Goal: Information Seeking & Learning: Find contact information

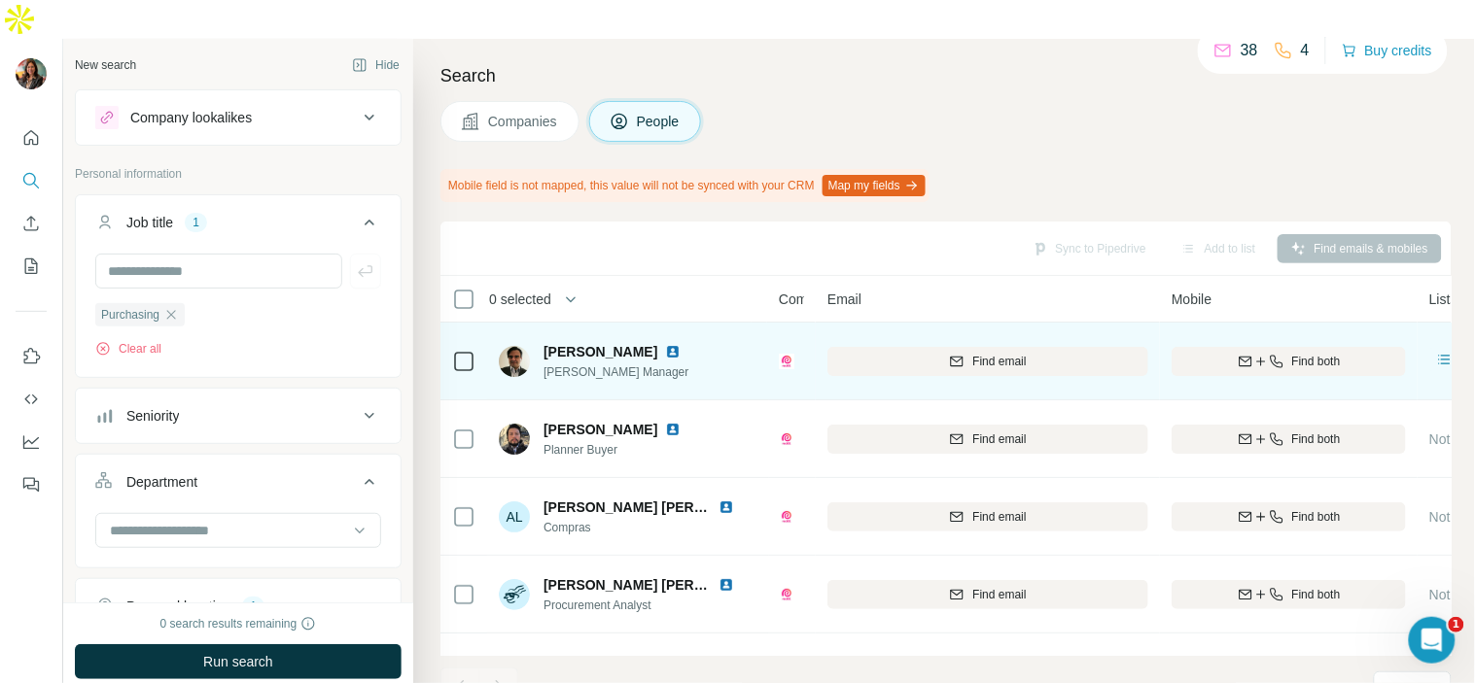
scroll to position [429, 0]
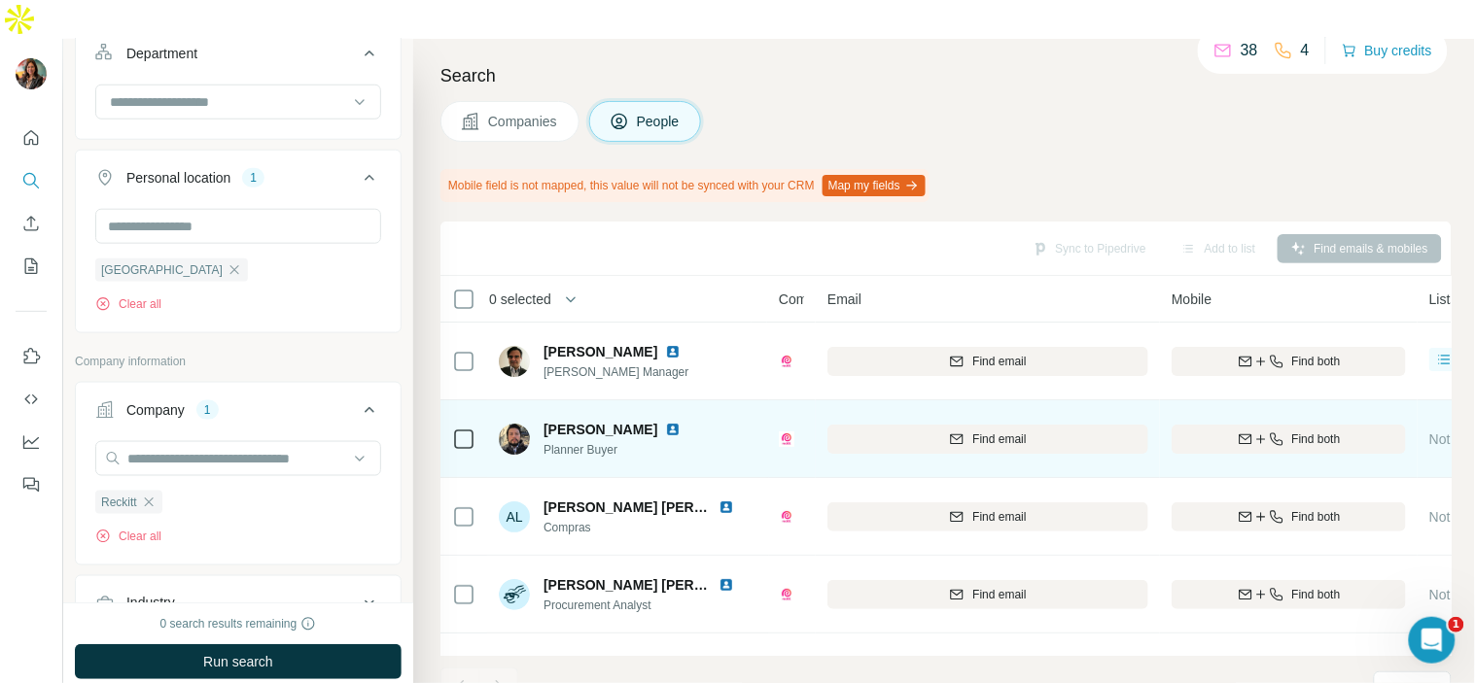
click at [665, 422] on img at bounding box center [673, 430] width 16 height 16
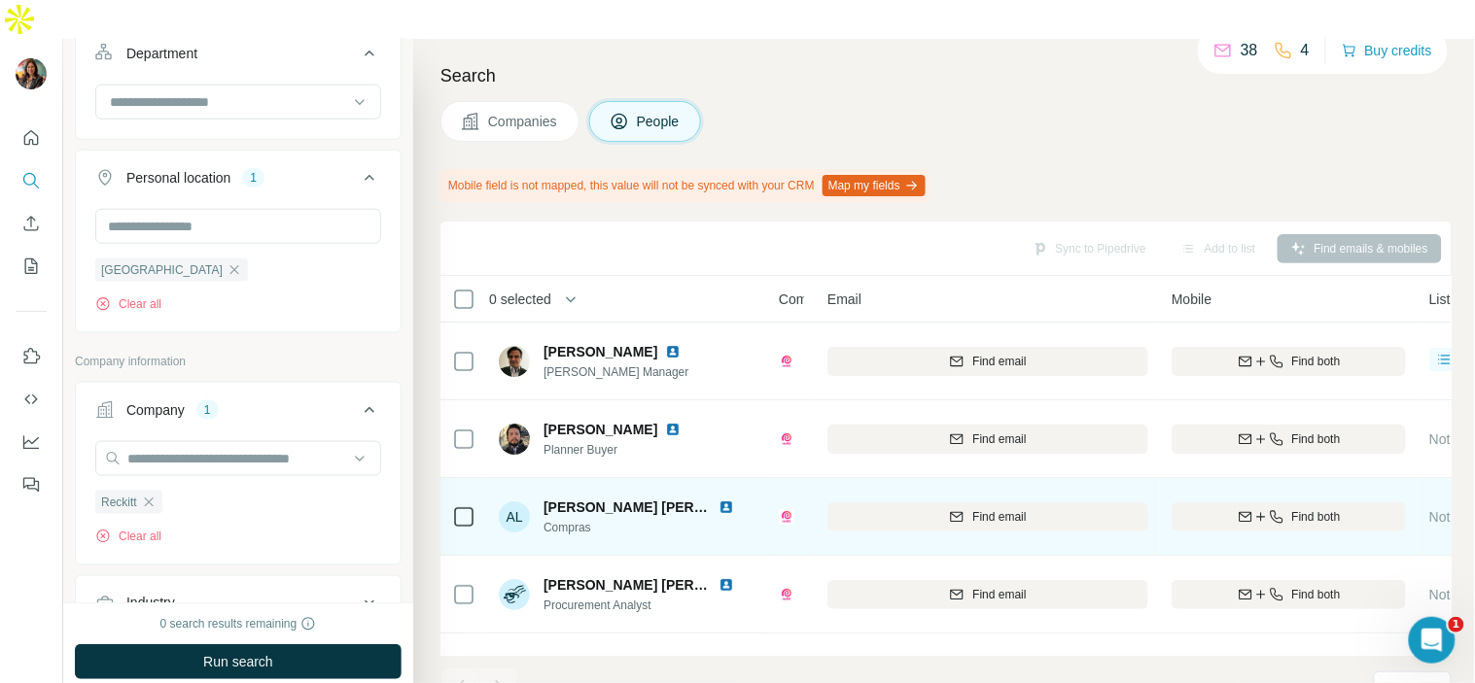
click at [719, 500] on img at bounding box center [727, 508] width 16 height 16
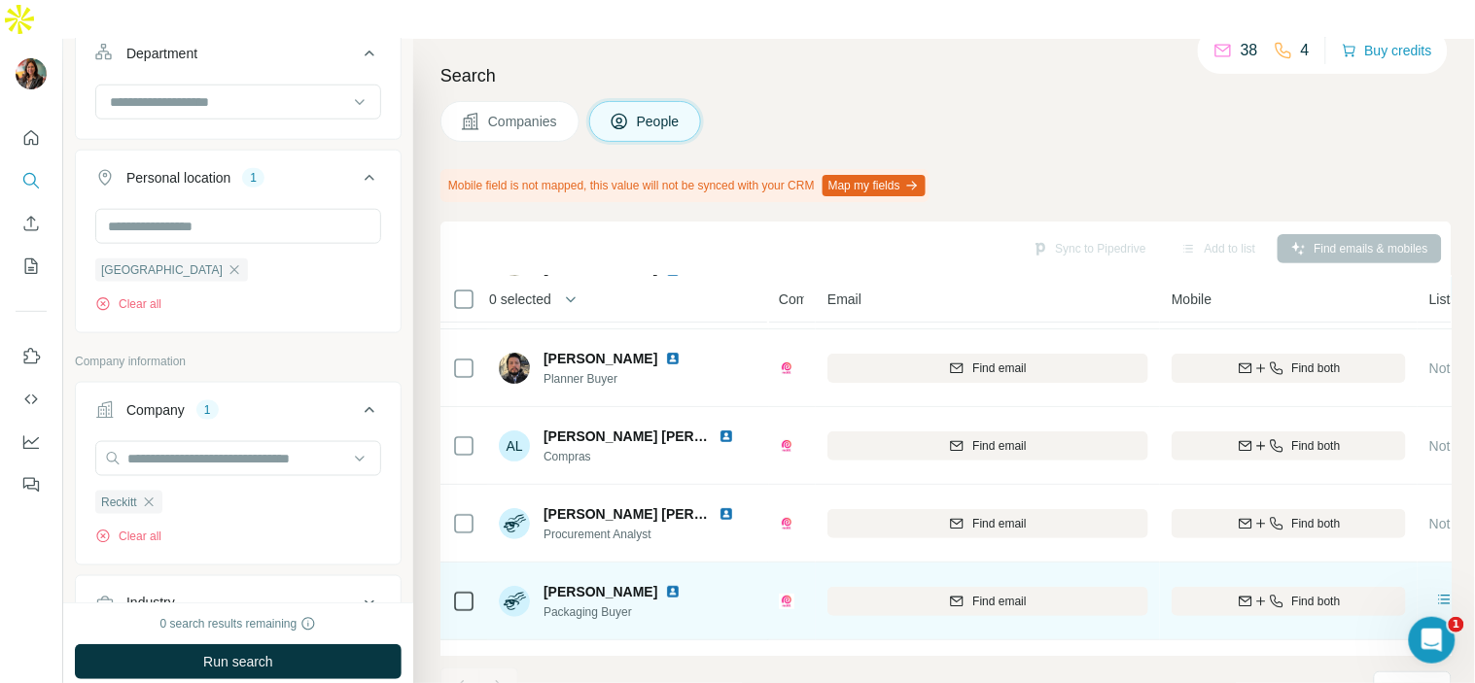
scroll to position [108, 0]
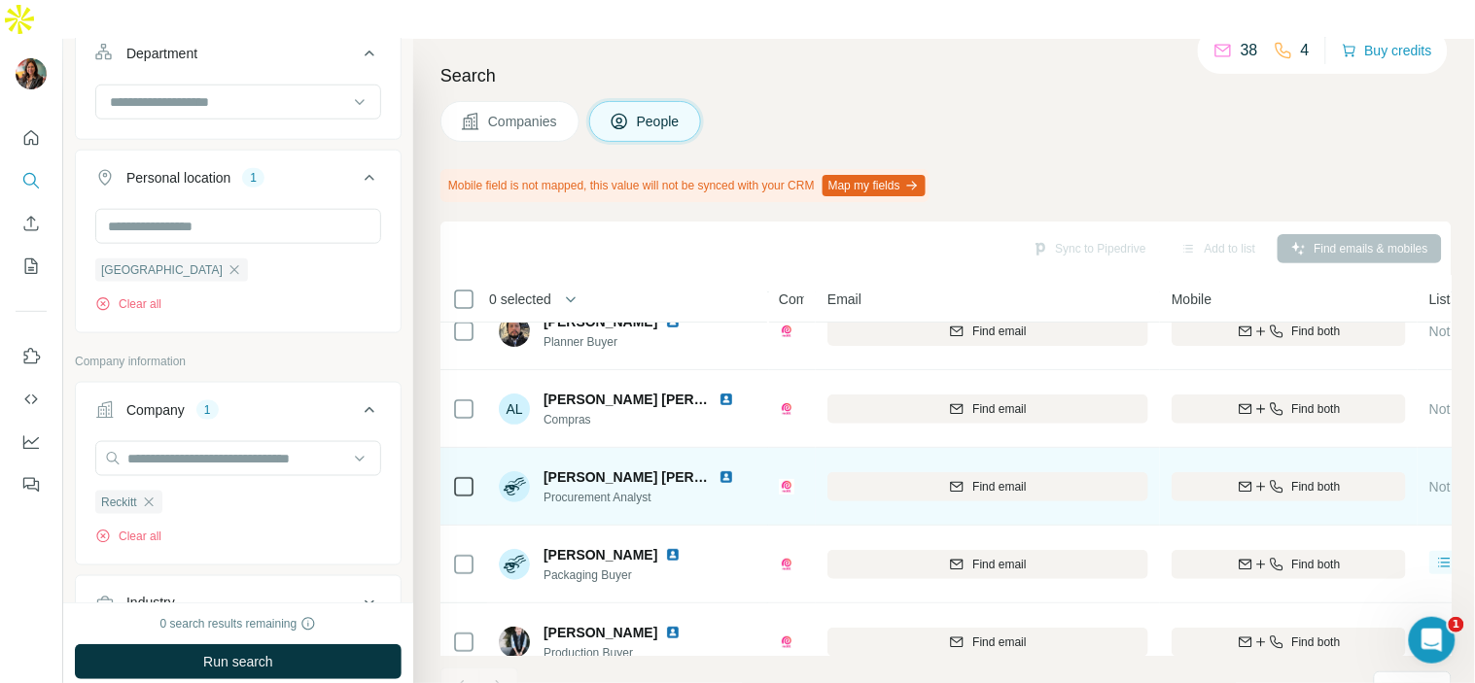
click at [789, 479] on img at bounding box center [787, 487] width 16 height 16
click at [781, 479] on img at bounding box center [787, 487] width 16 height 16
click at [784, 479] on img at bounding box center [787, 487] width 16 height 16
click at [786, 479] on img at bounding box center [787, 487] width 16 height 16
click at [721, 470] on img at bounding box center [727, 478] width 16 height 16
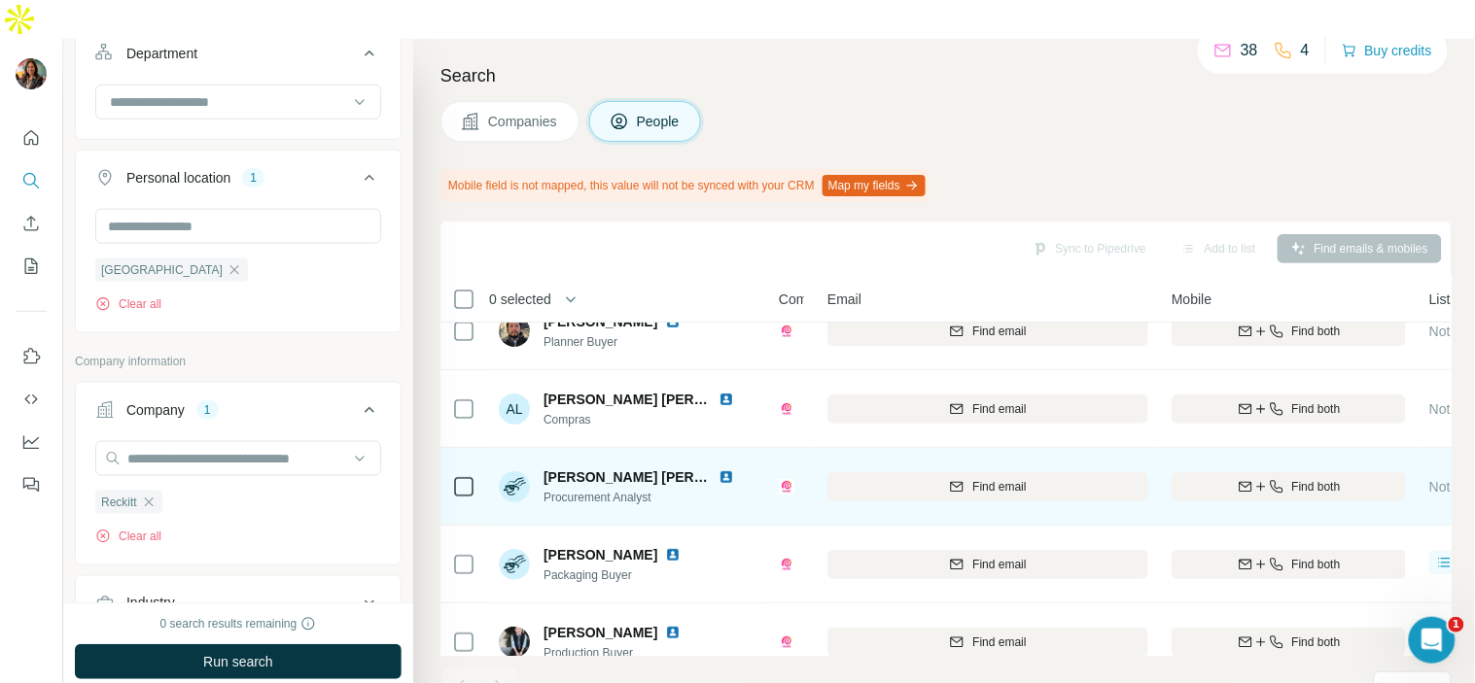
click at [722, 470] on img at bounding box center [727, 478] width 16 height 16
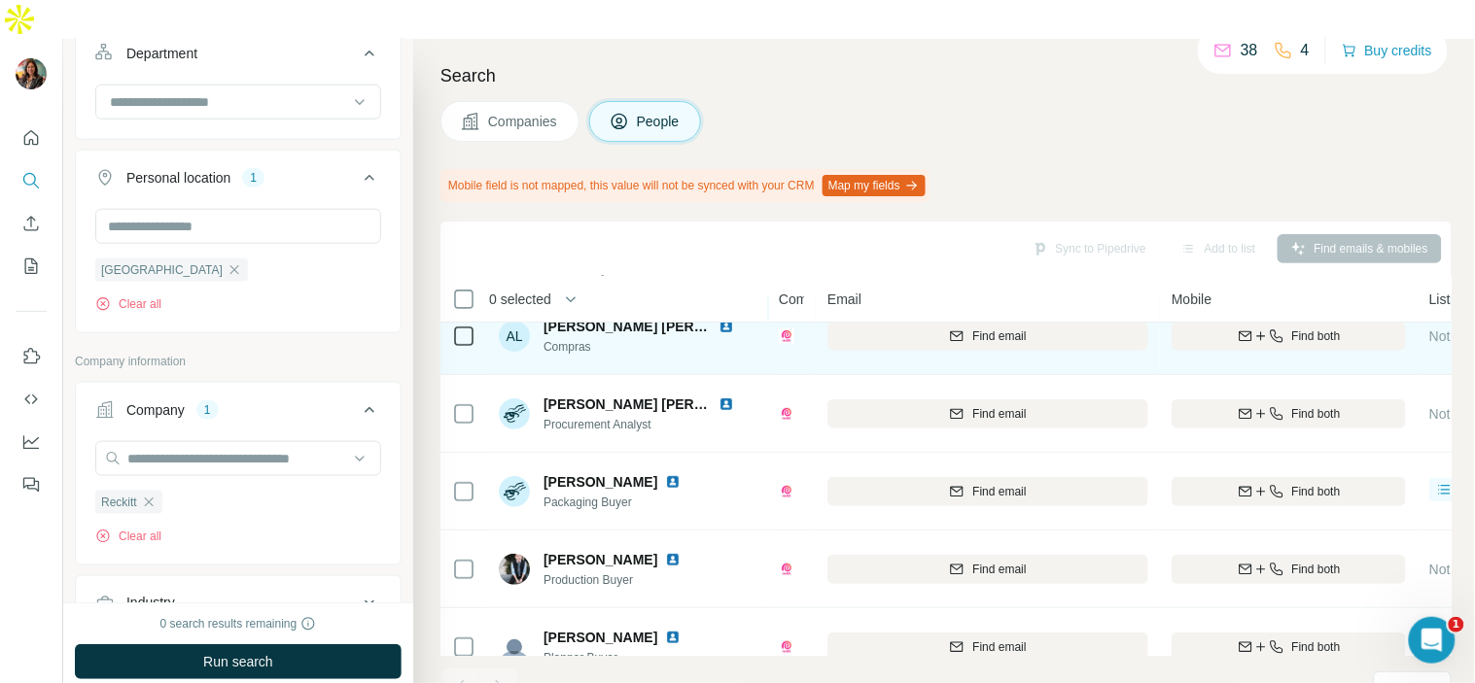
scroll to position [216, 0]
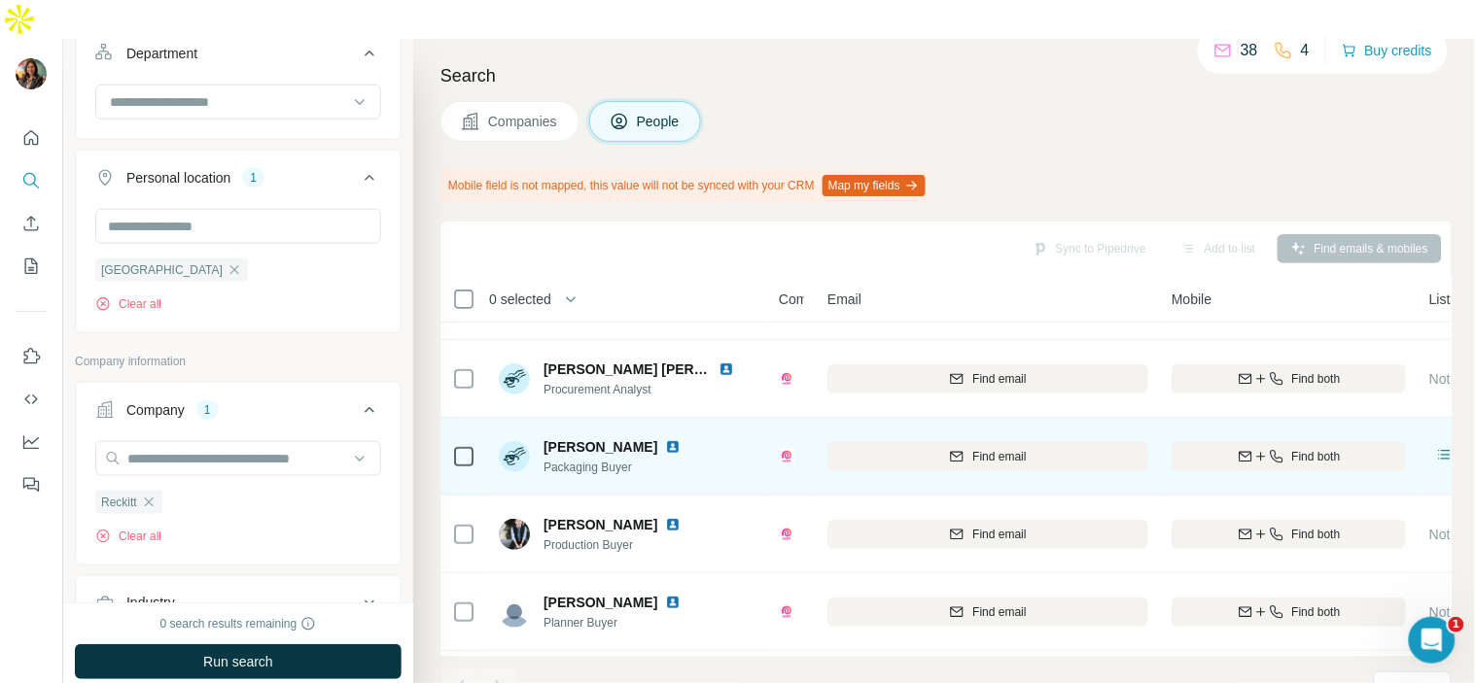
click at [665, 439] on img at bounding box center [673, 447] width 16 height 16
click at [1292, 448] on span "Find both" at bounding box center [1316, 457] width 49 height 18
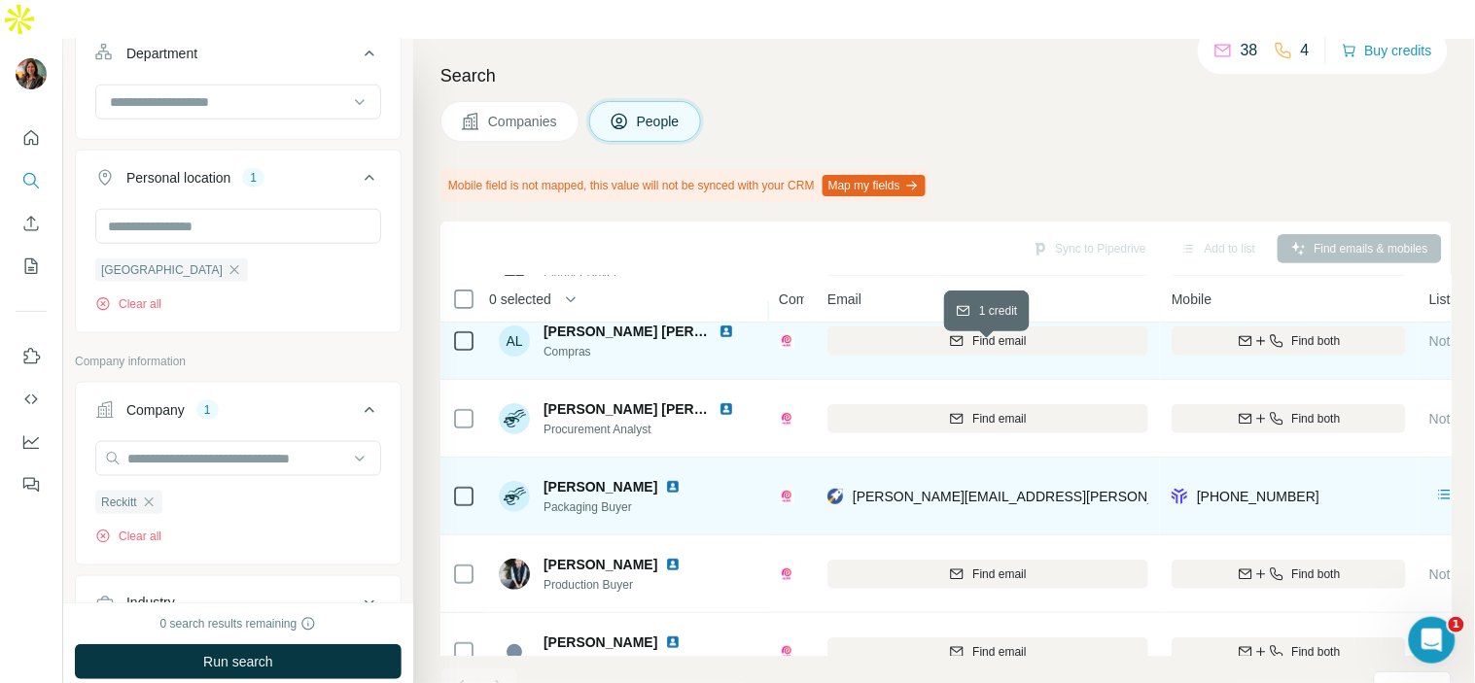
scroll to position [108, 0]
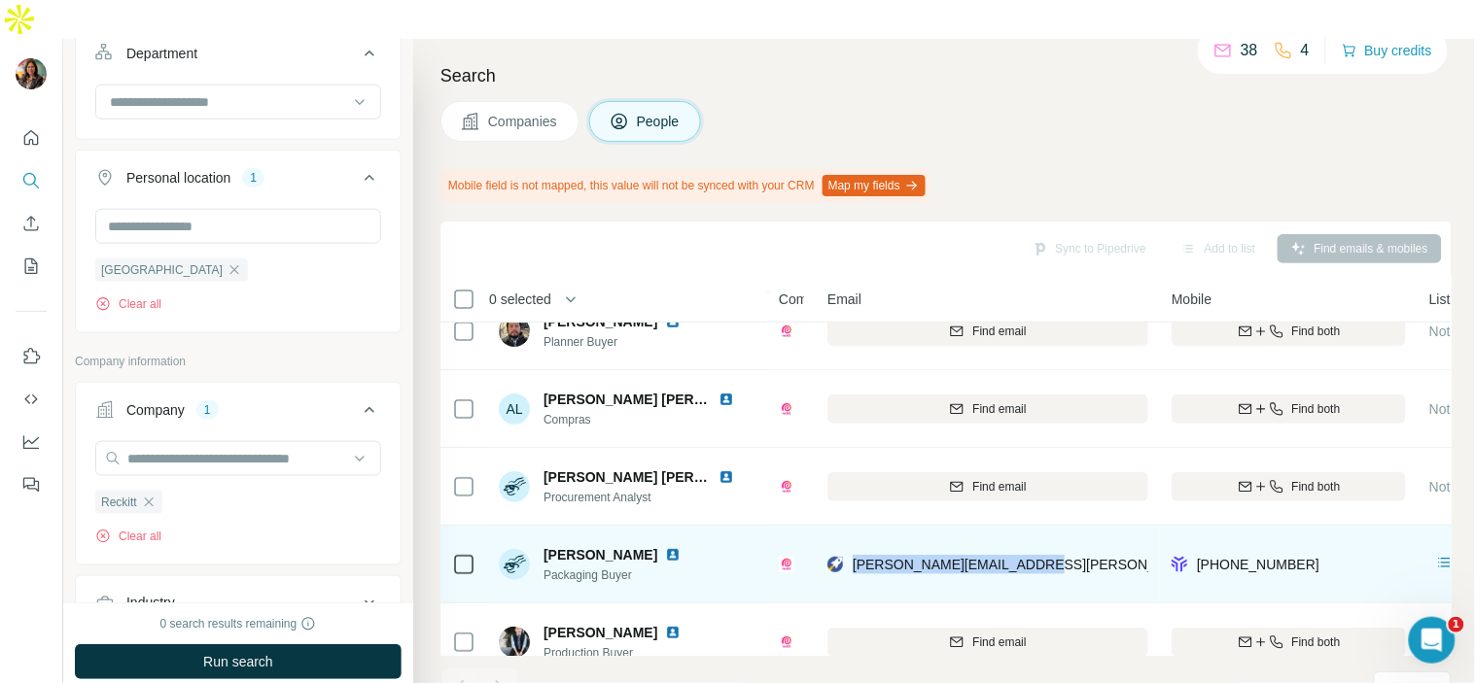
drag, startPoint x: 1048, startPoint y: 528, endPoint x: 851, endPoint y: 555, distance: 199.2
click at [851, 555] on td "[PERSON_NAME][EMAIL_ADDRESS][PERSON_NAME][DOMAIN_NAME]" at bounding box center [988, 565] width 344 height 78
copy span "[PERSON_NAME][EMAIL_ADDRESS][PERSON_NAME][DOMAIN_NAME]"
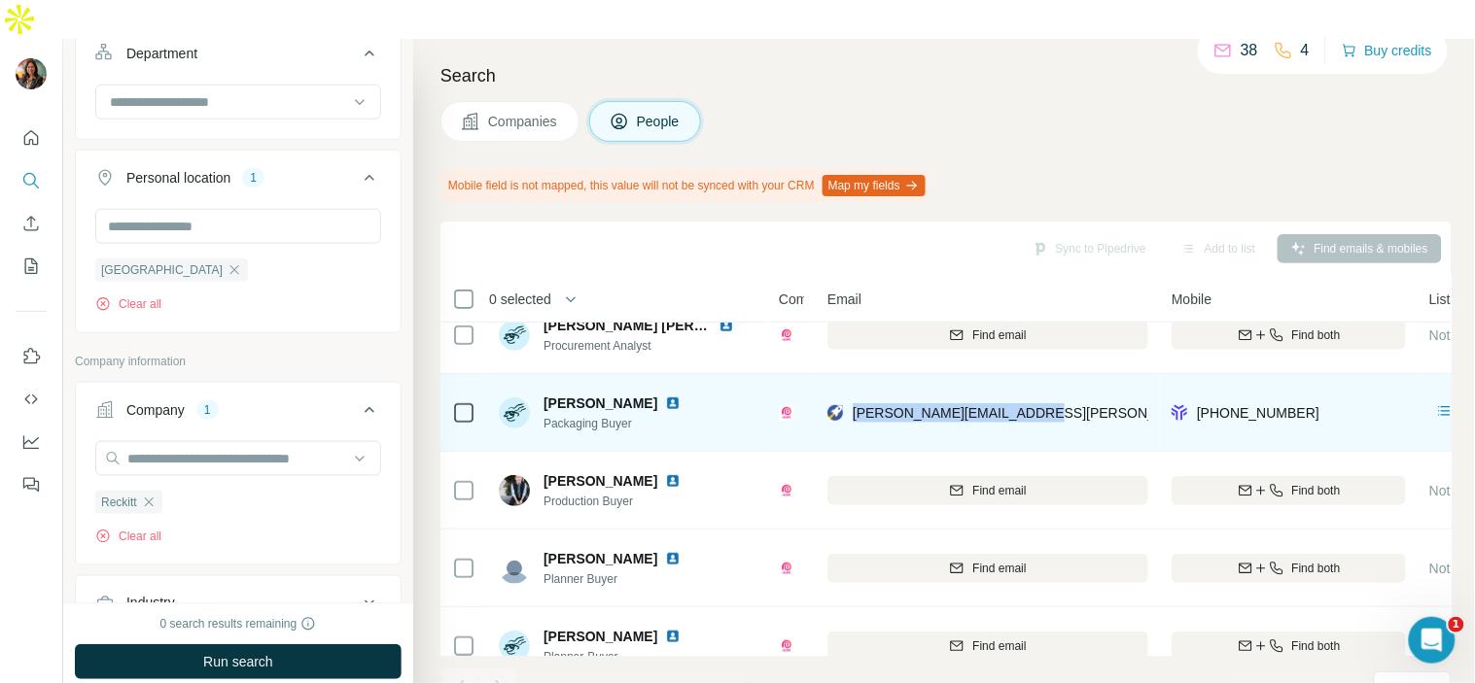
scroll to position [312, 0]
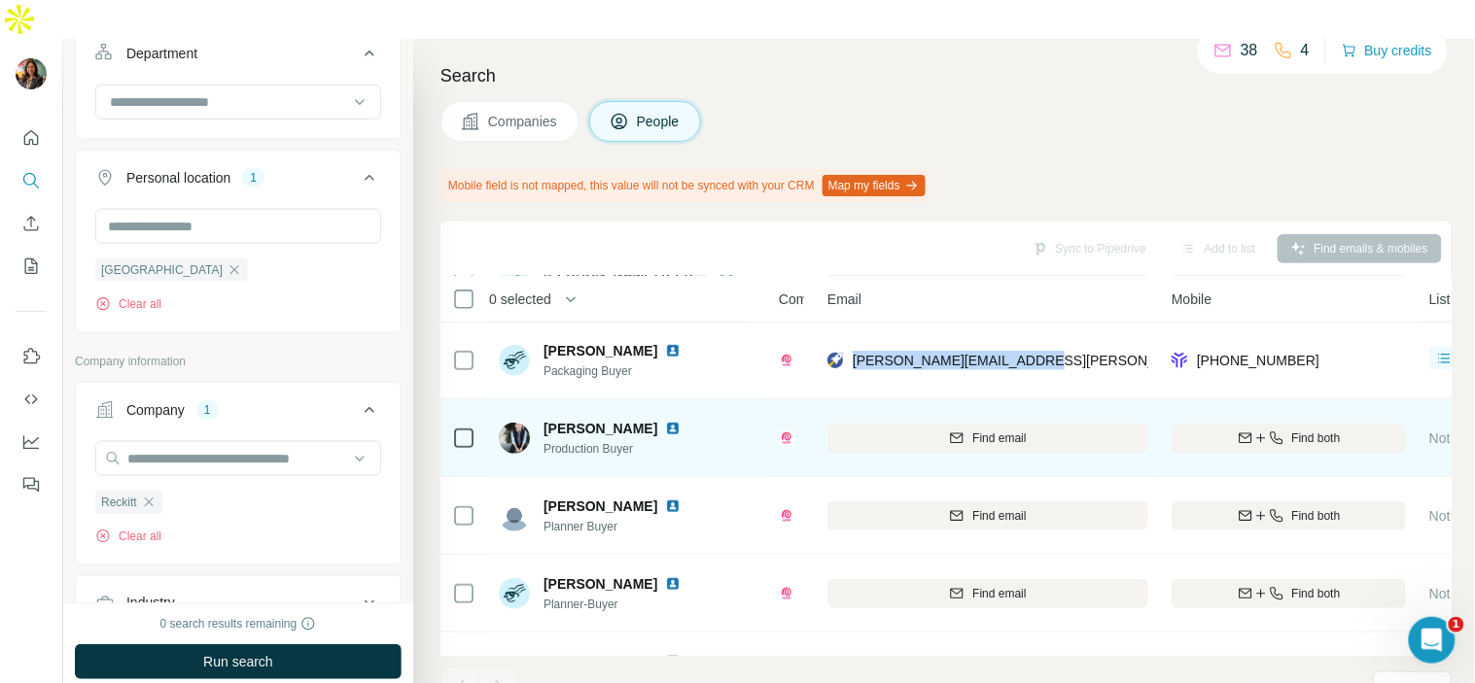
click at [665, 421] on img at bounding box center [673, 429] width 16 height 16
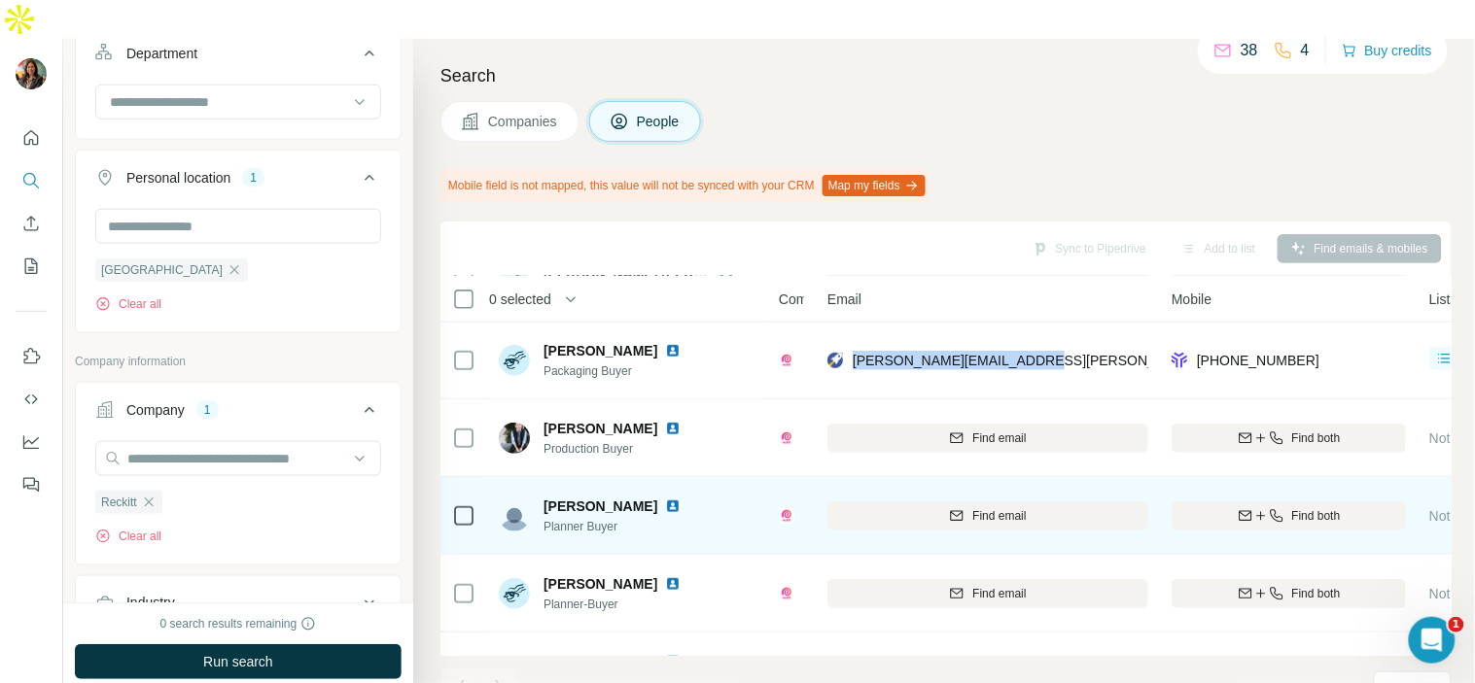
click at [665, 499] on img at bounding box center [673, 507] width 16 height 16
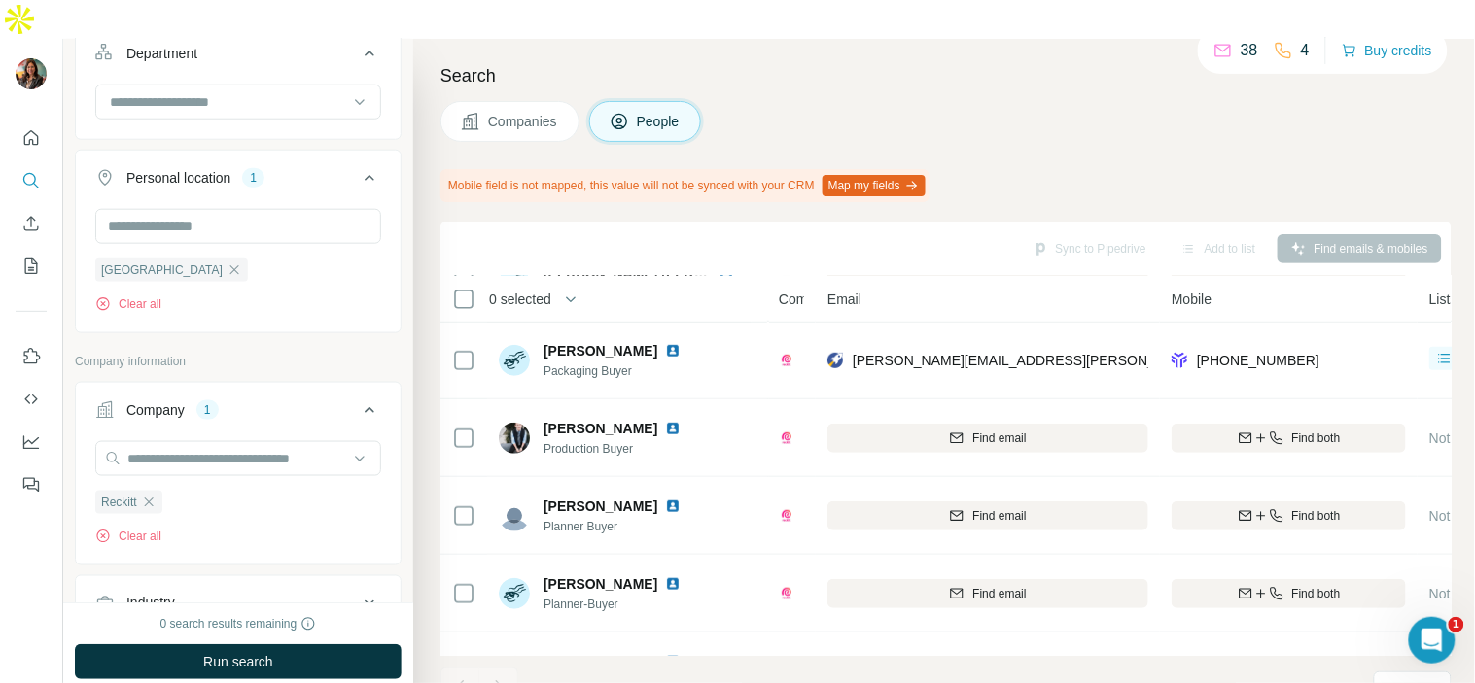
click at [1038, 104] on div "Search Companies People Mobile field is not mapped, this value will not be sync…" at bounding box center [944, 380] width 1062 height 683
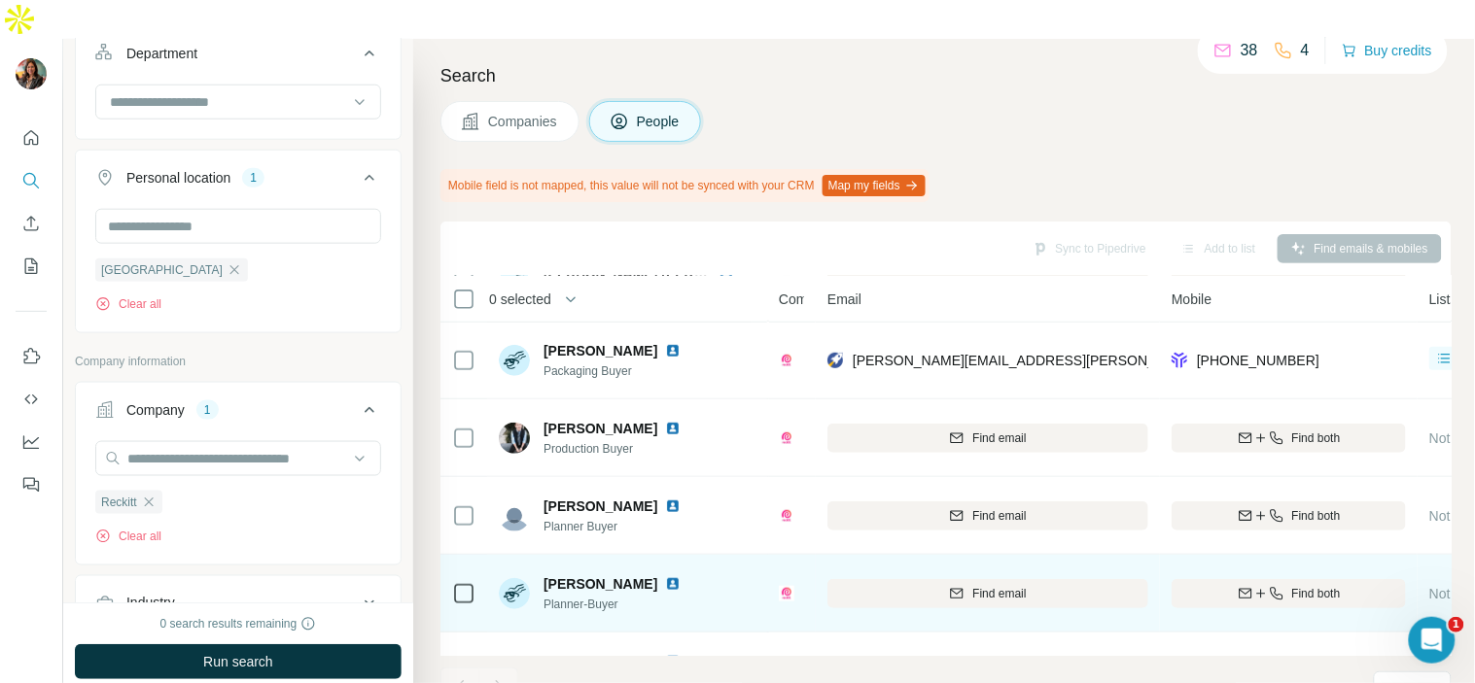
click at [681, 577] on img at bounding box center [673, 585] width 16 height 16
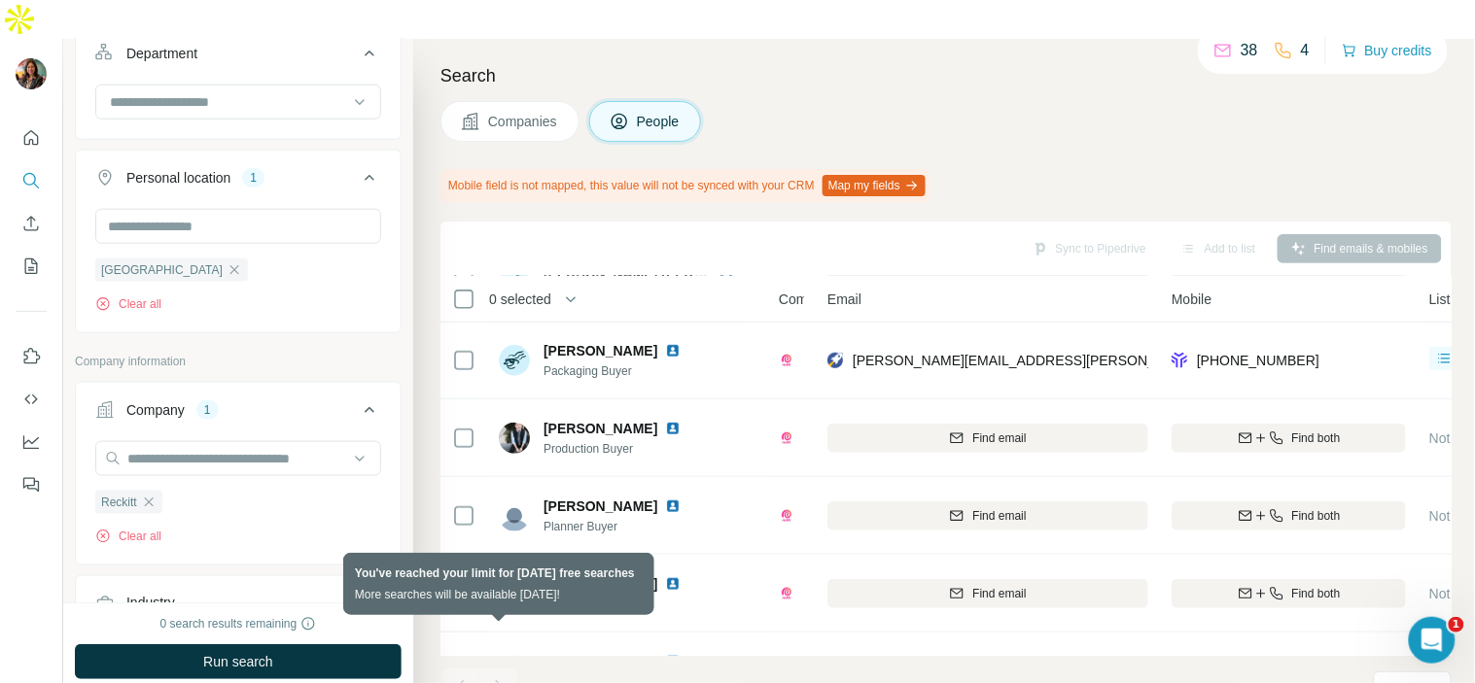
click at [501, 668] on div at bounding box center [498, 687] width 39 height 39
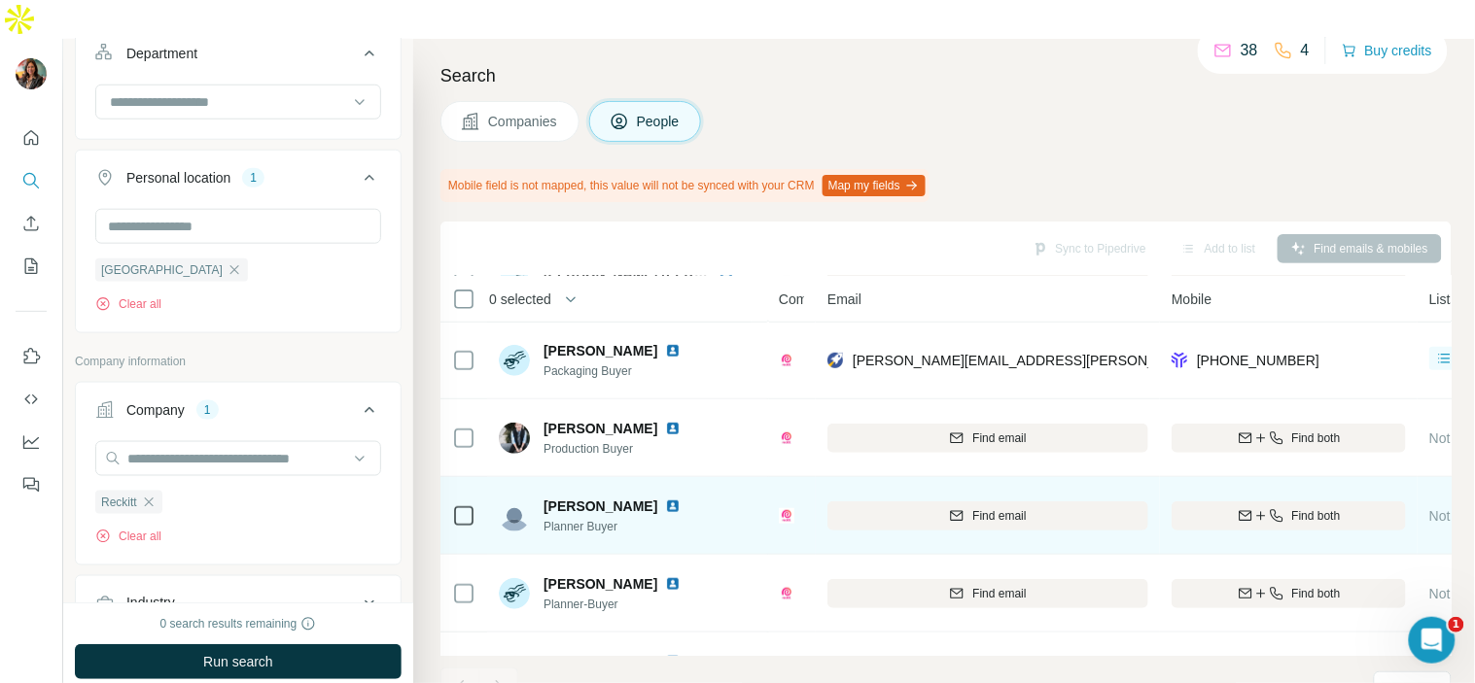
click at [665, 499] on img at bounding box center [673, 507] width 16 height 16
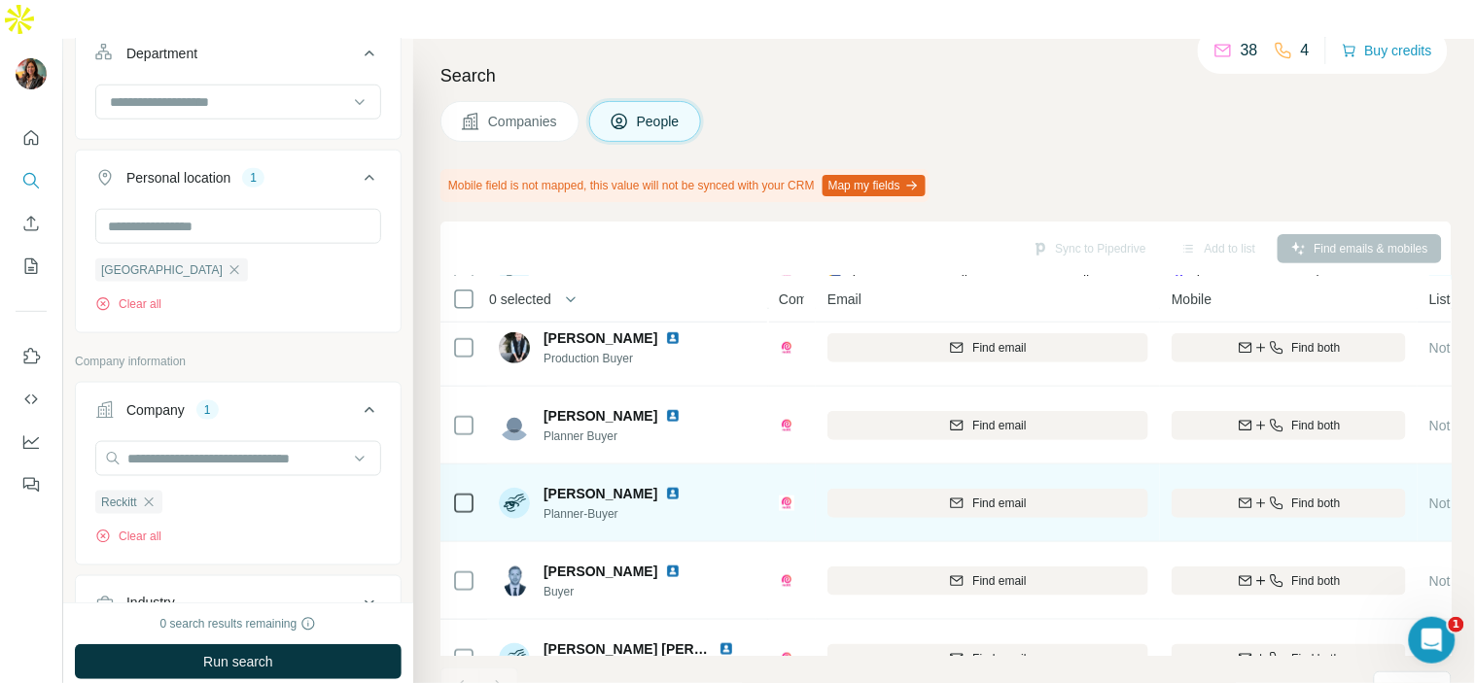
scroll to position [454, 0]
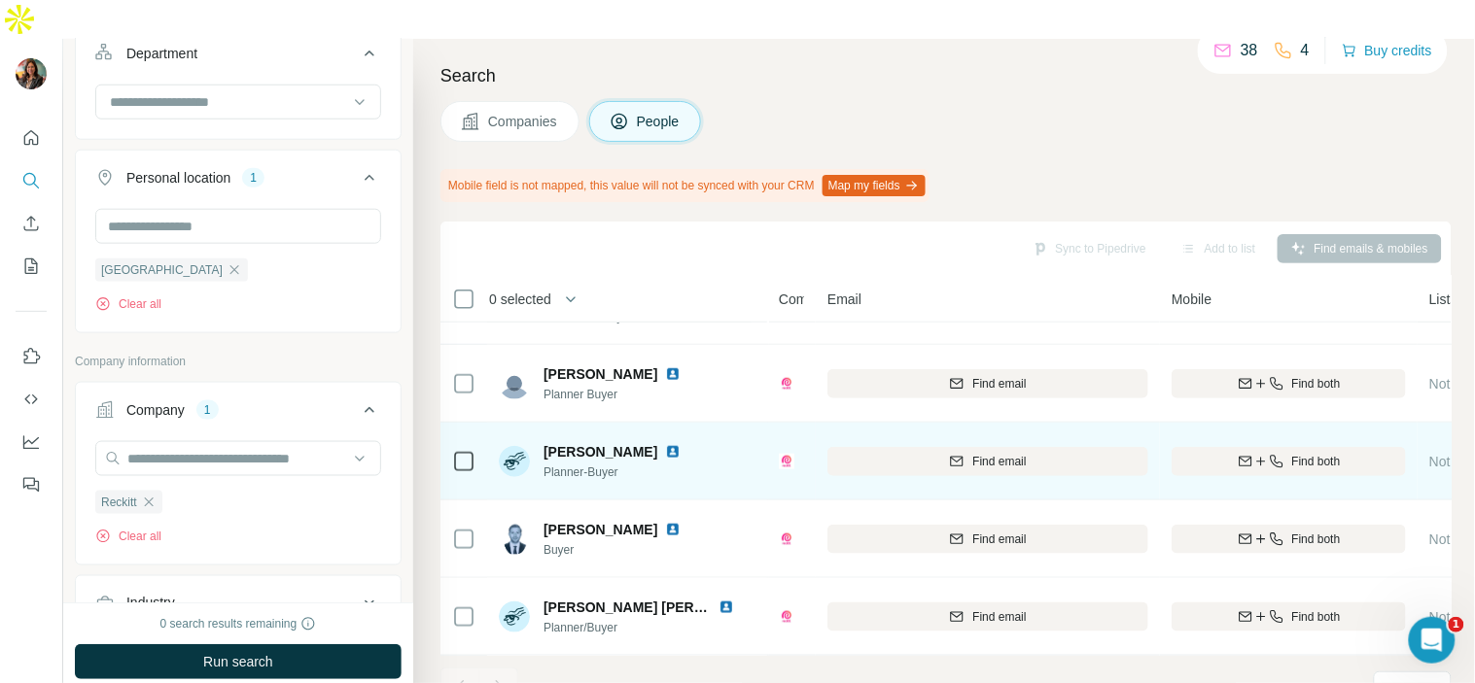
click at [681, 444] on img at bounding box center [673, 452] width 16 height 16
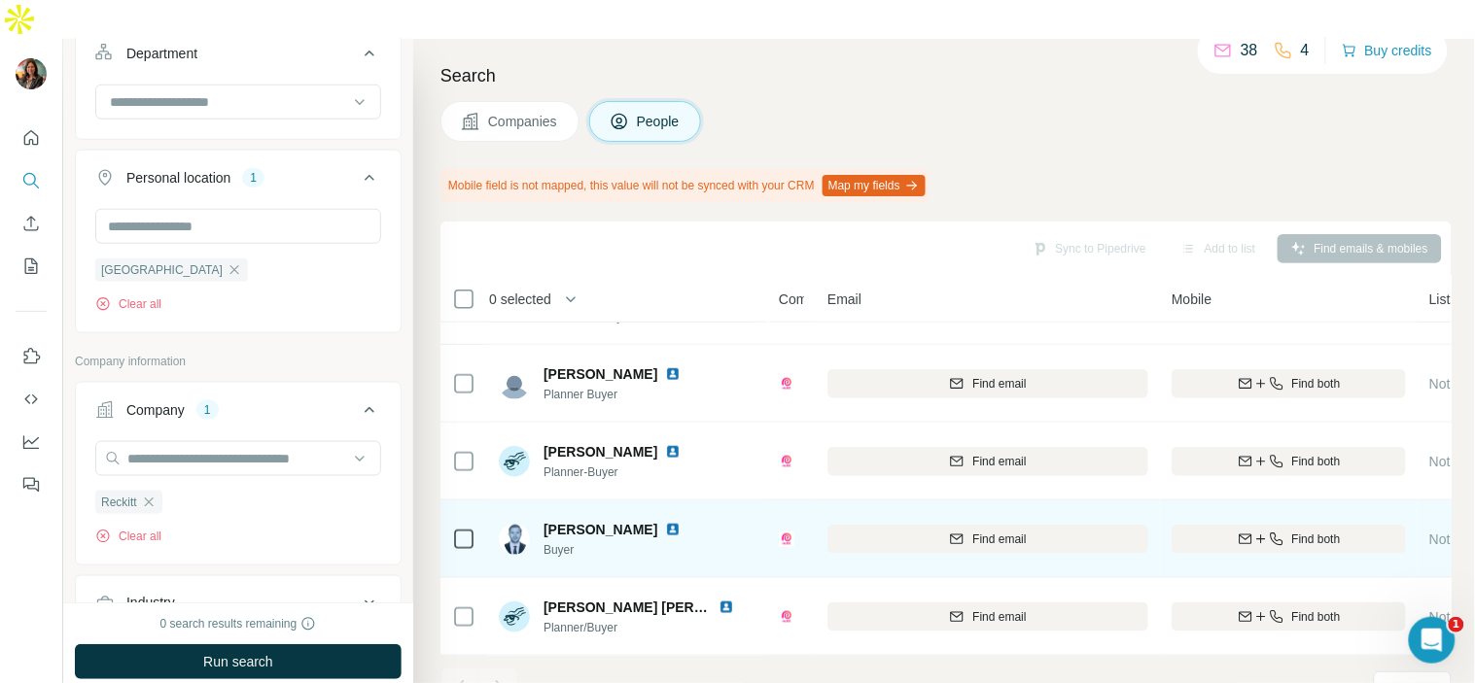
click at [665, 522] on img at bounding box center [673, 530] width 16 height 16
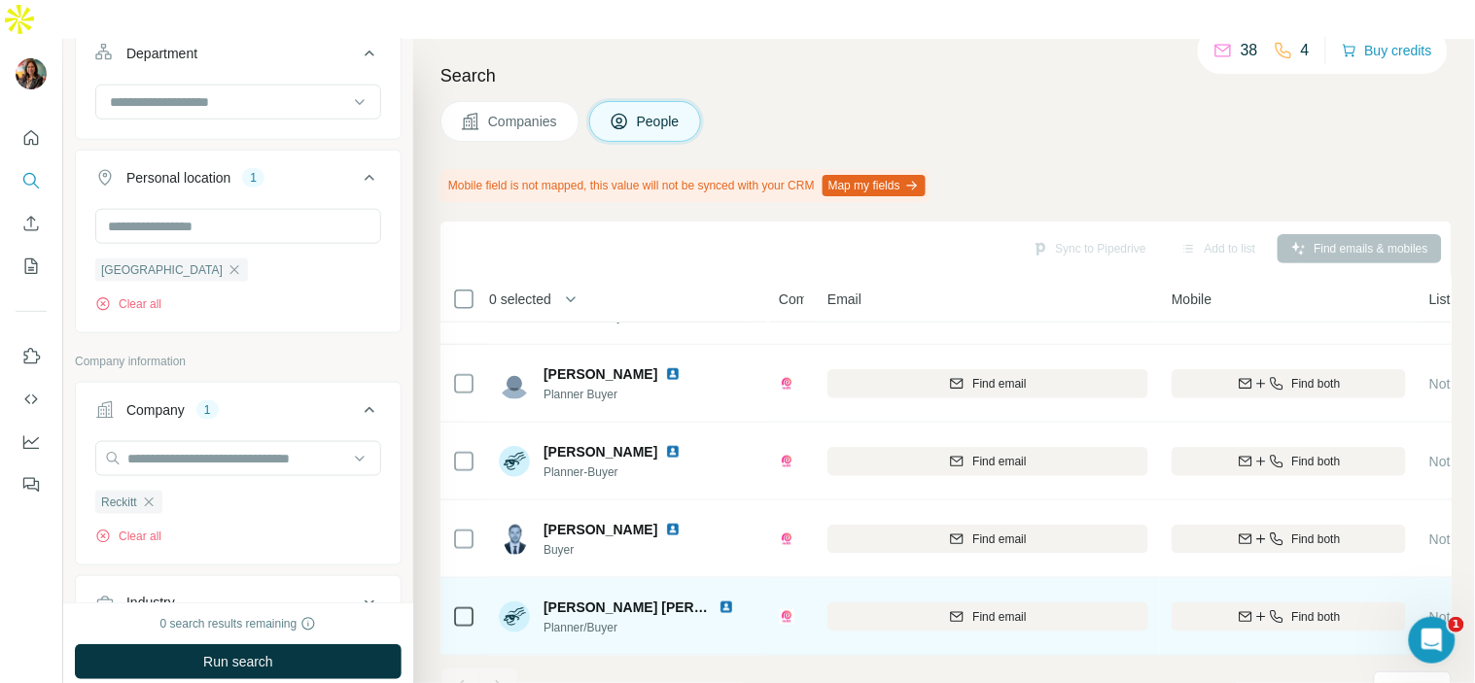
click at [723, 600] on img at bounding box center [727, 608] width 16 height 16
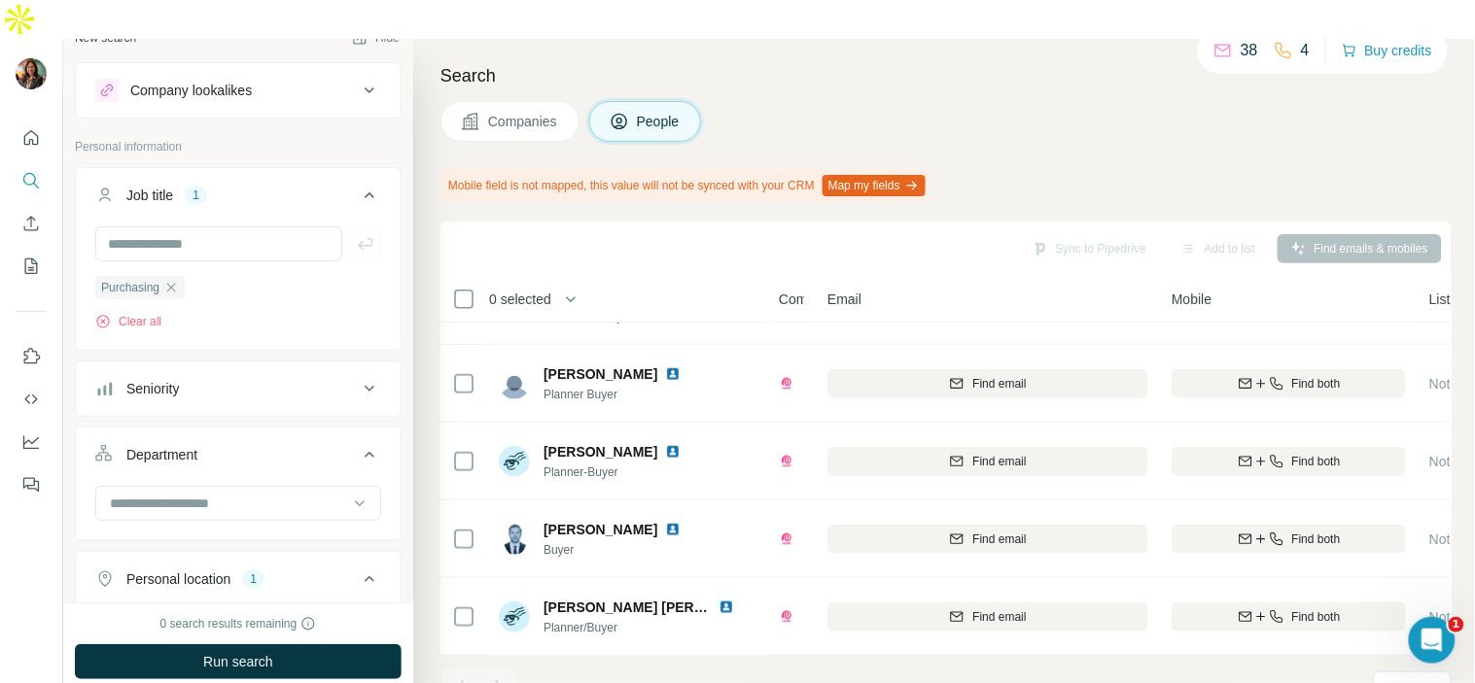
scroll to position [0, 0]
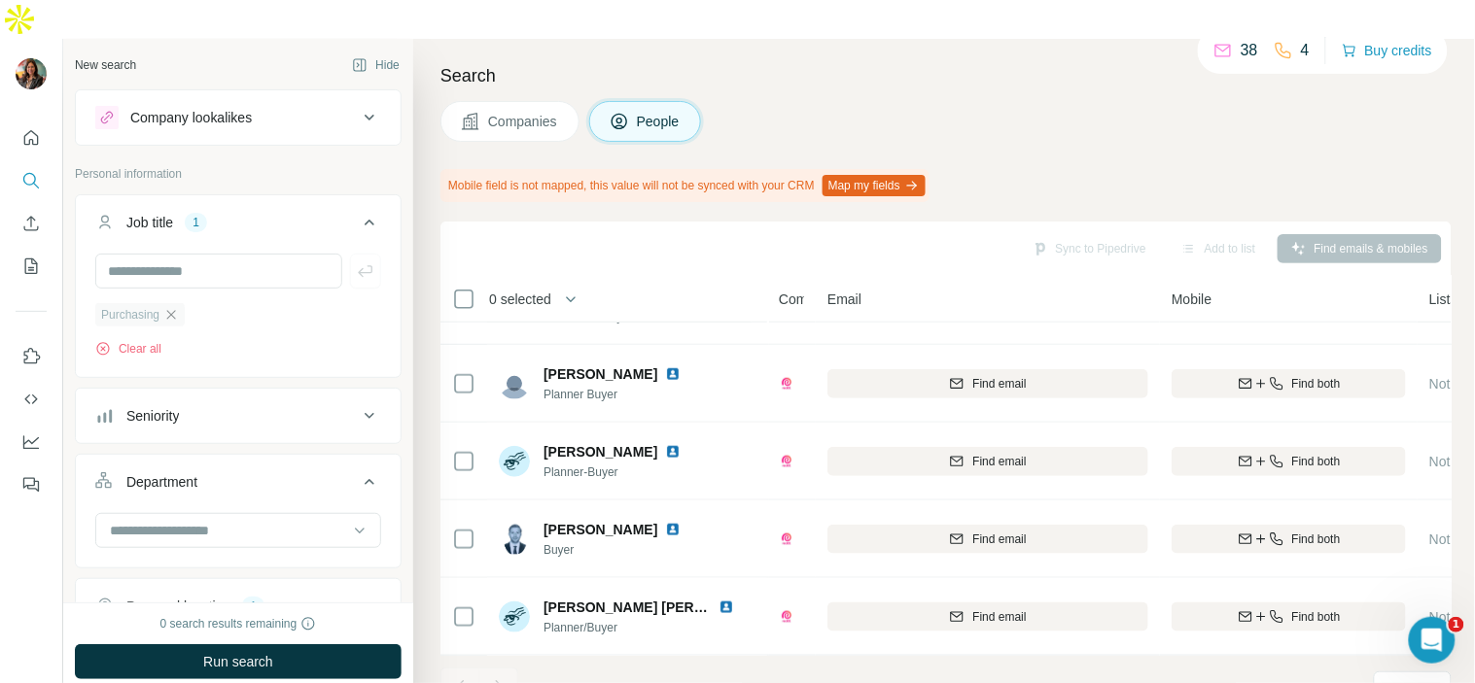
click at [176, 310] on icon "button" at bounding box center [171, 314] width 9 height 9
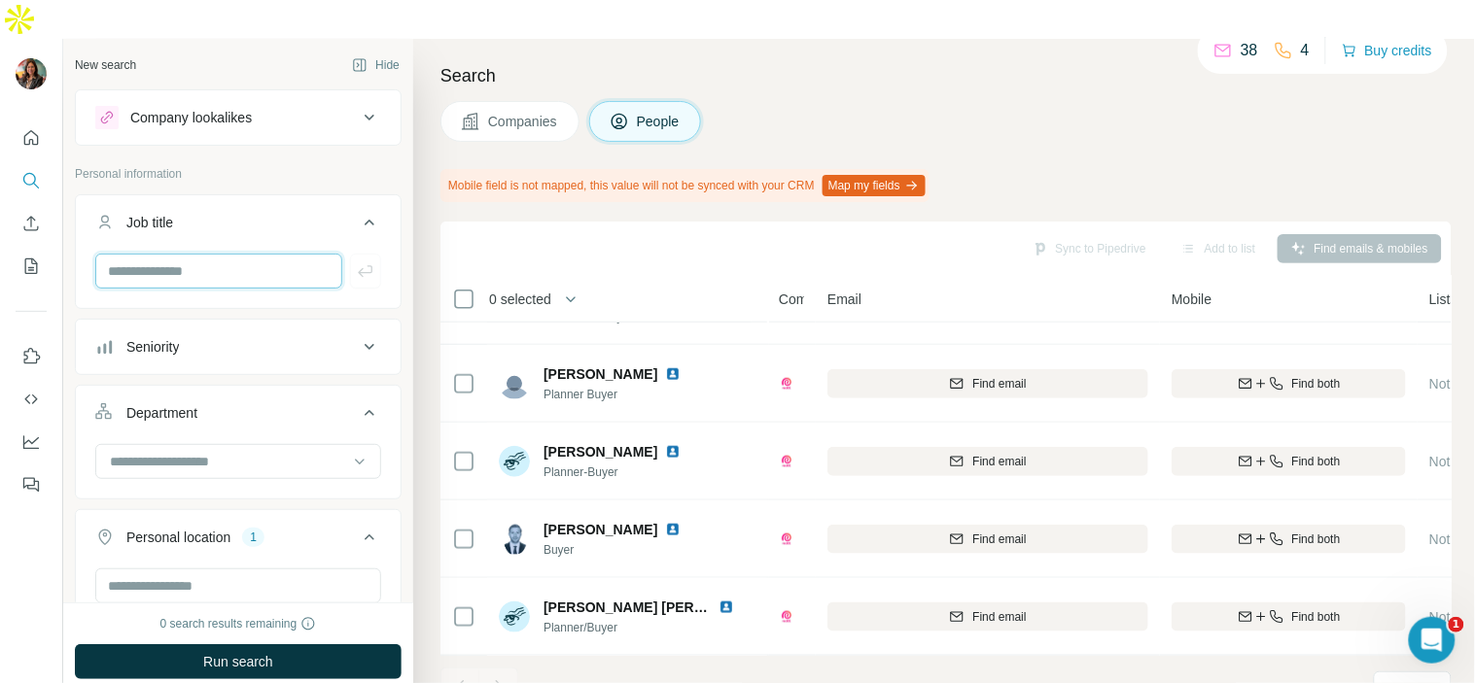
click at [183, 254] on input "text" at bounding box center [218, 271] width 247 height 35
type input "*"
type input "*******"
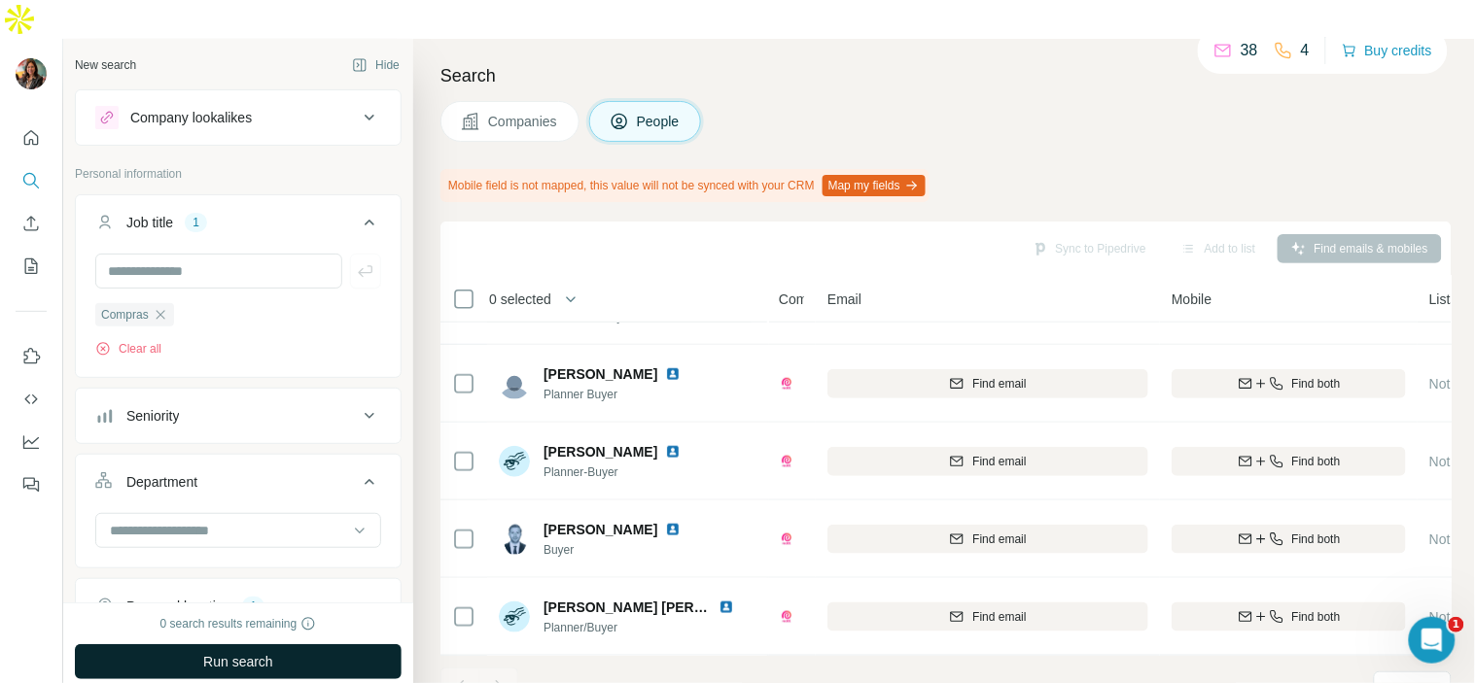
click at [210, 652] on span "Run search" at bounding box center [238, 661] width 70 height 19
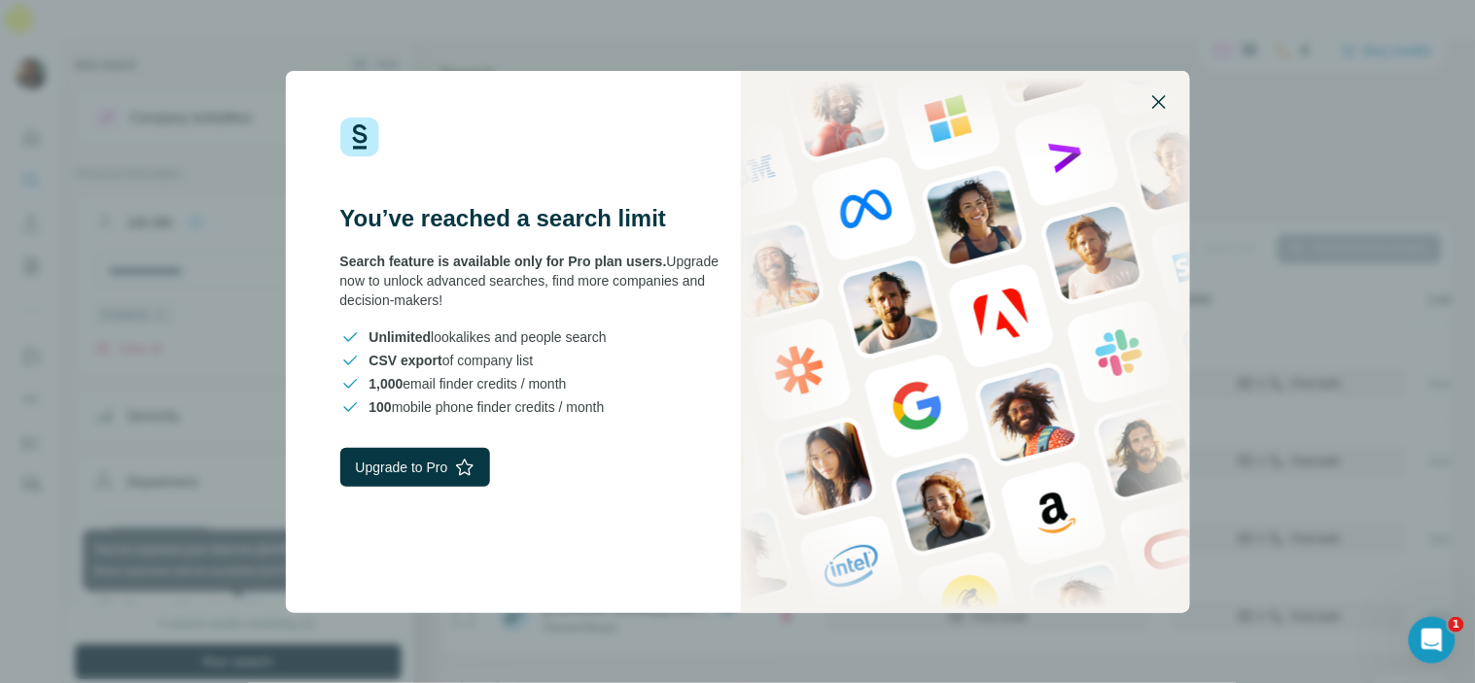
click at [1162, 88] on button "button" at bounding box center [1159, 102] width 47 height 47
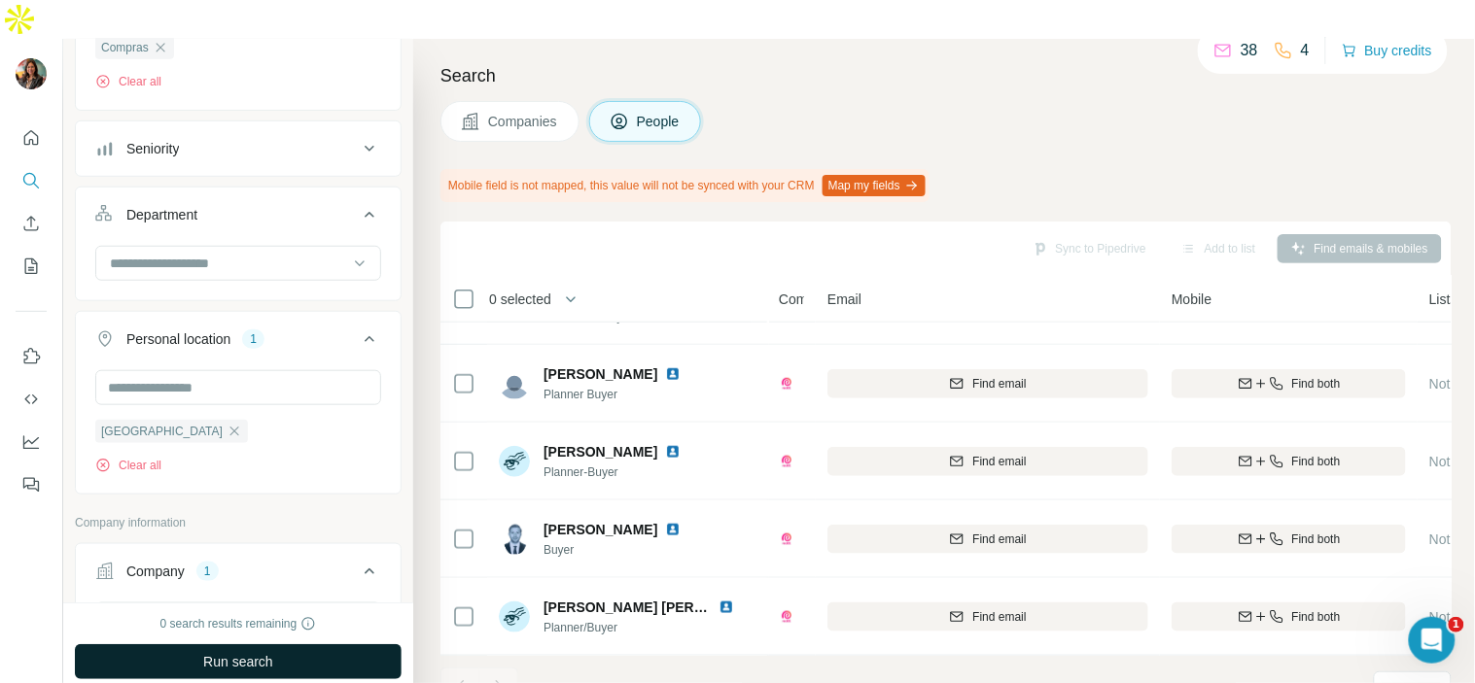
scroll to position [268, 0]
click at [267, 652] on span "Run search" at bounding box center [238, 661] width 70 height 19
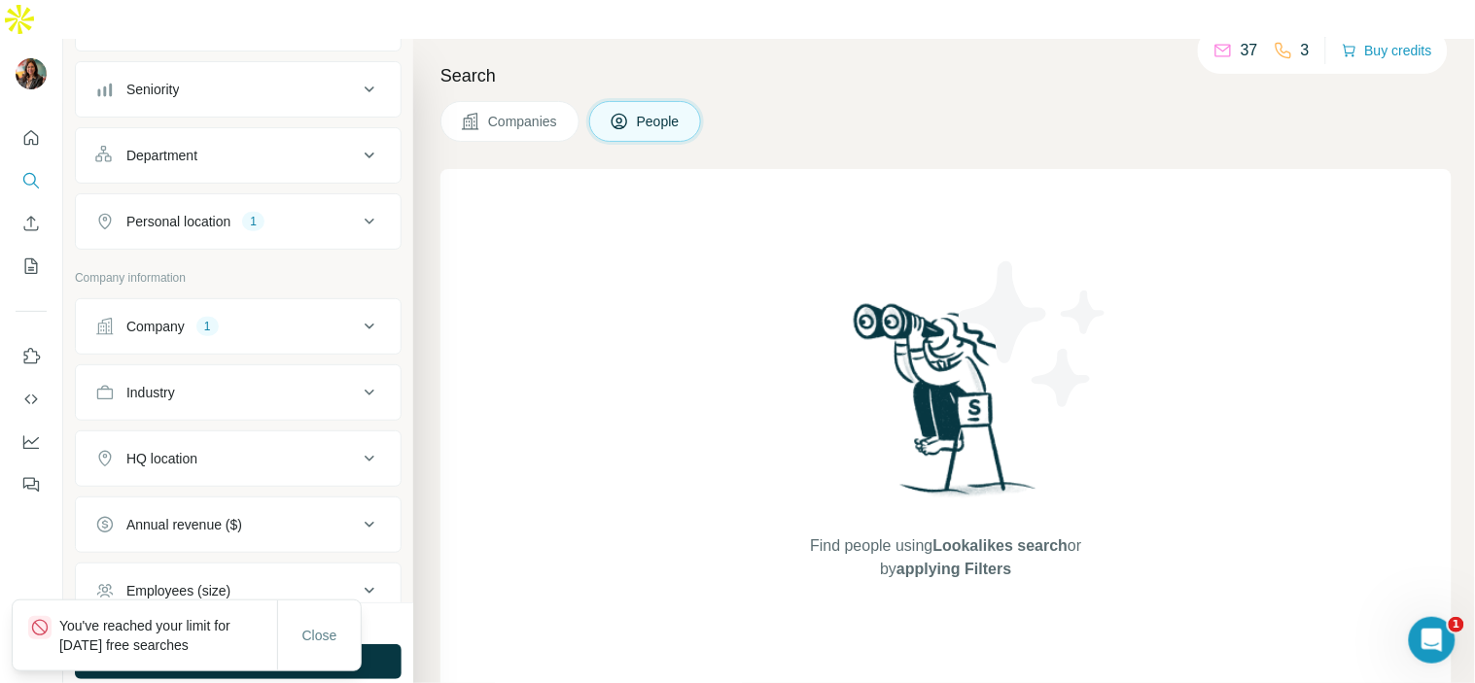
scroll to position [240, 0]
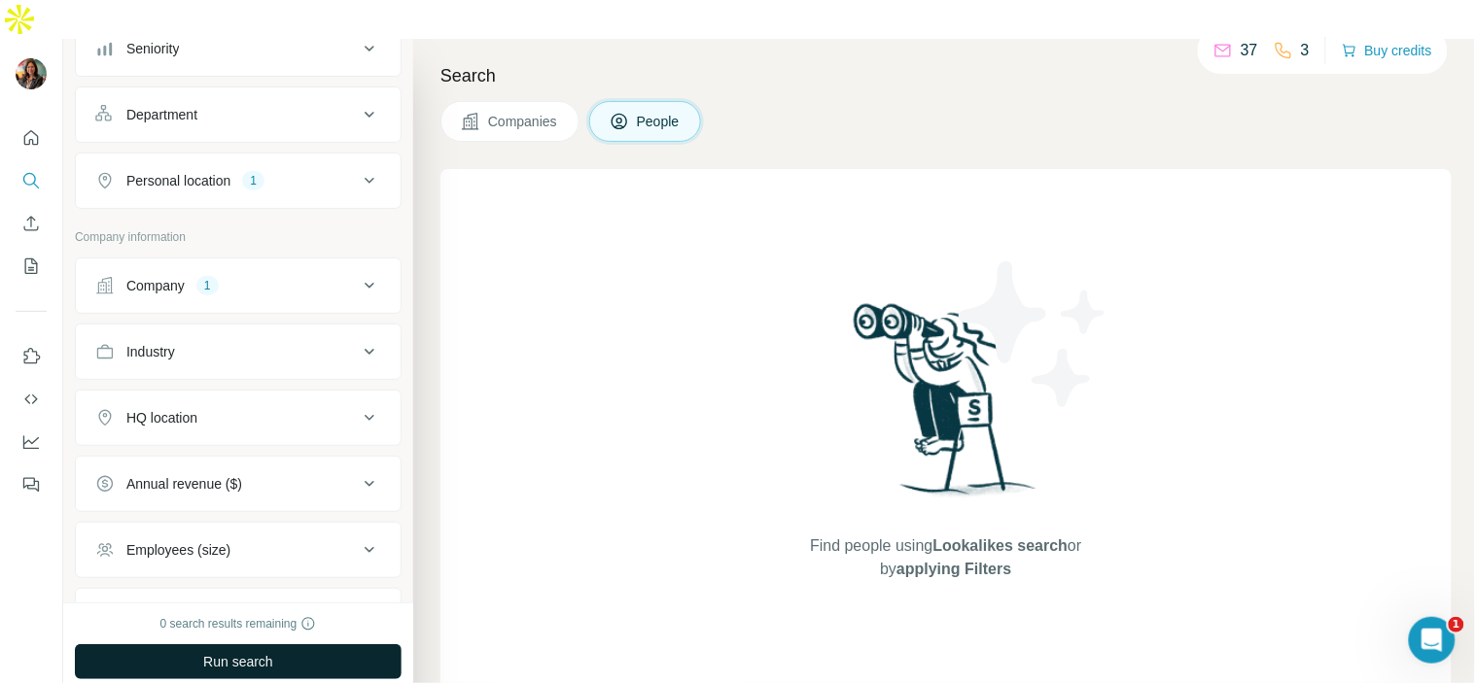
click at [337, 645] on button "Run search" at bounding box center [238, 662] width 327 height 35
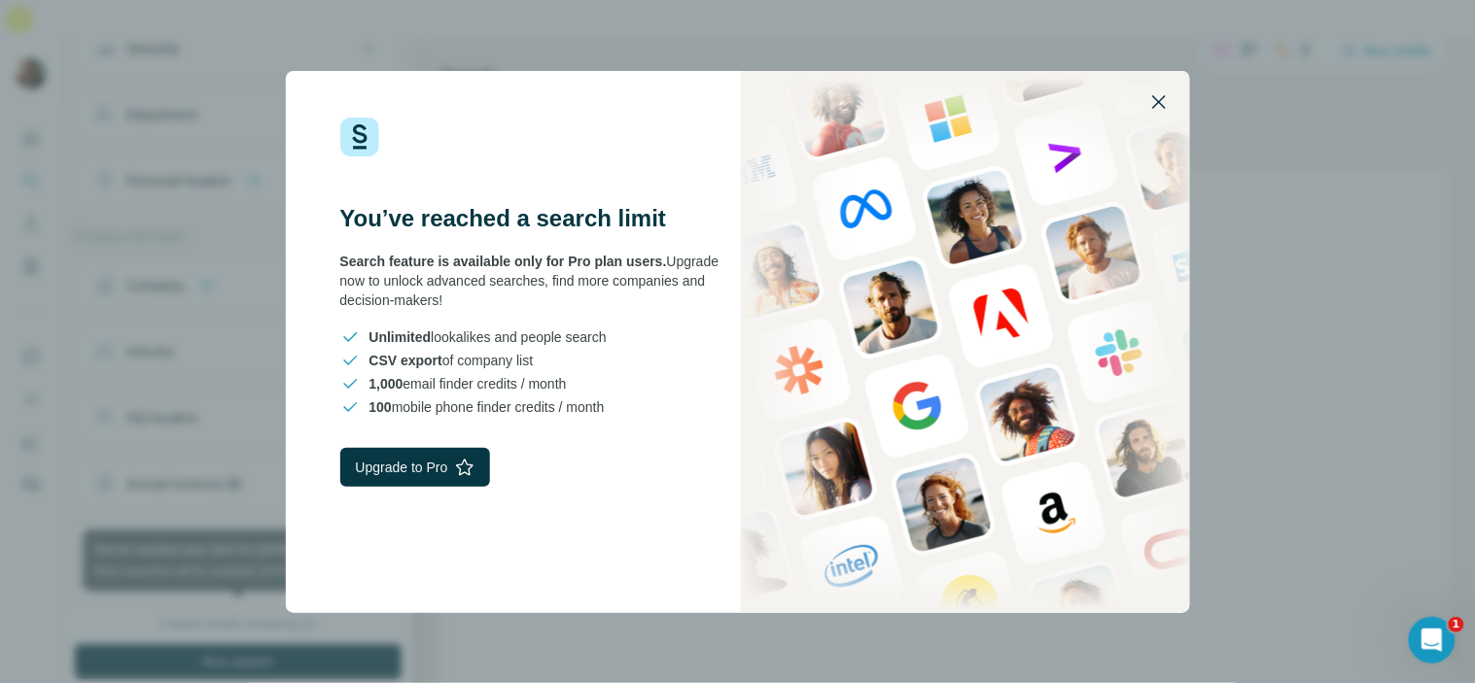
click at [1160, 105] on icon "button" at bounding box center [1158, 101] width 23 height 23
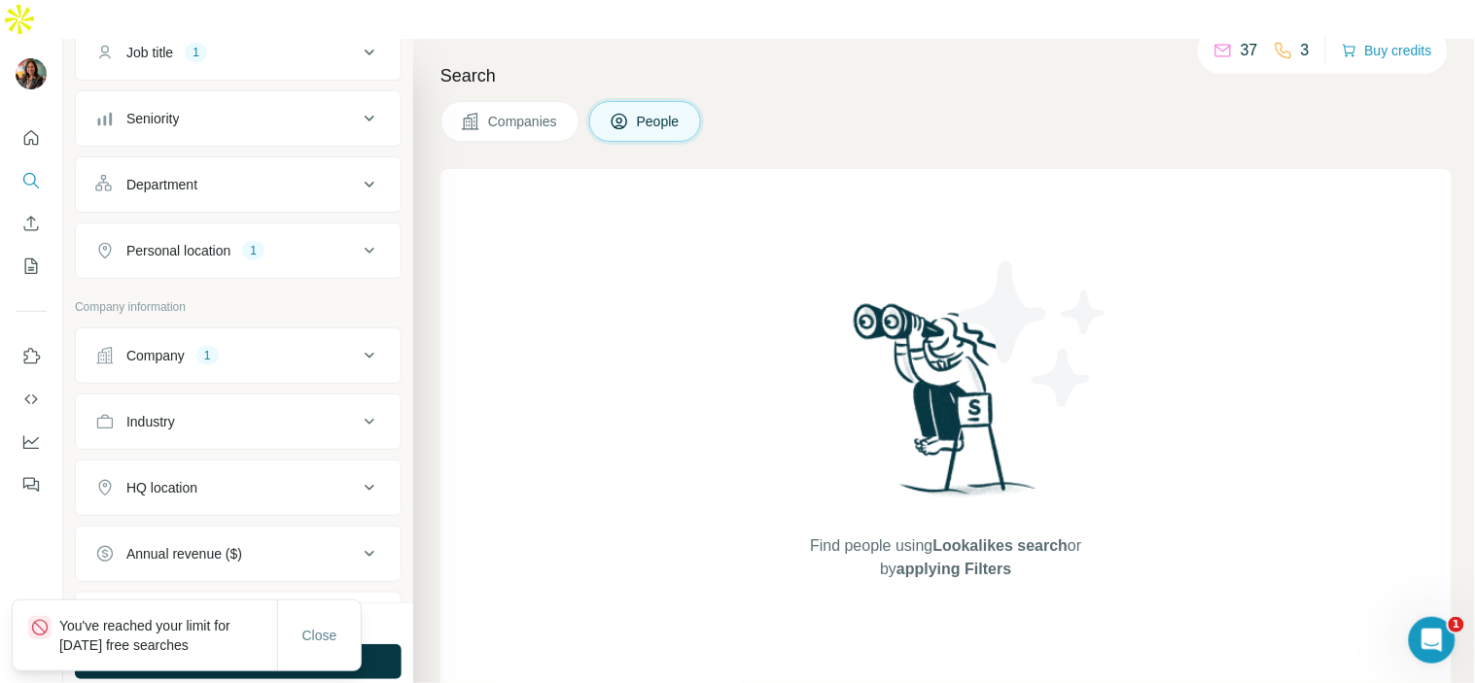
scroll to position [171, 0]
click at [293, 332] on button "Company 1" at bounding box center [238, 355] width 325 height 47
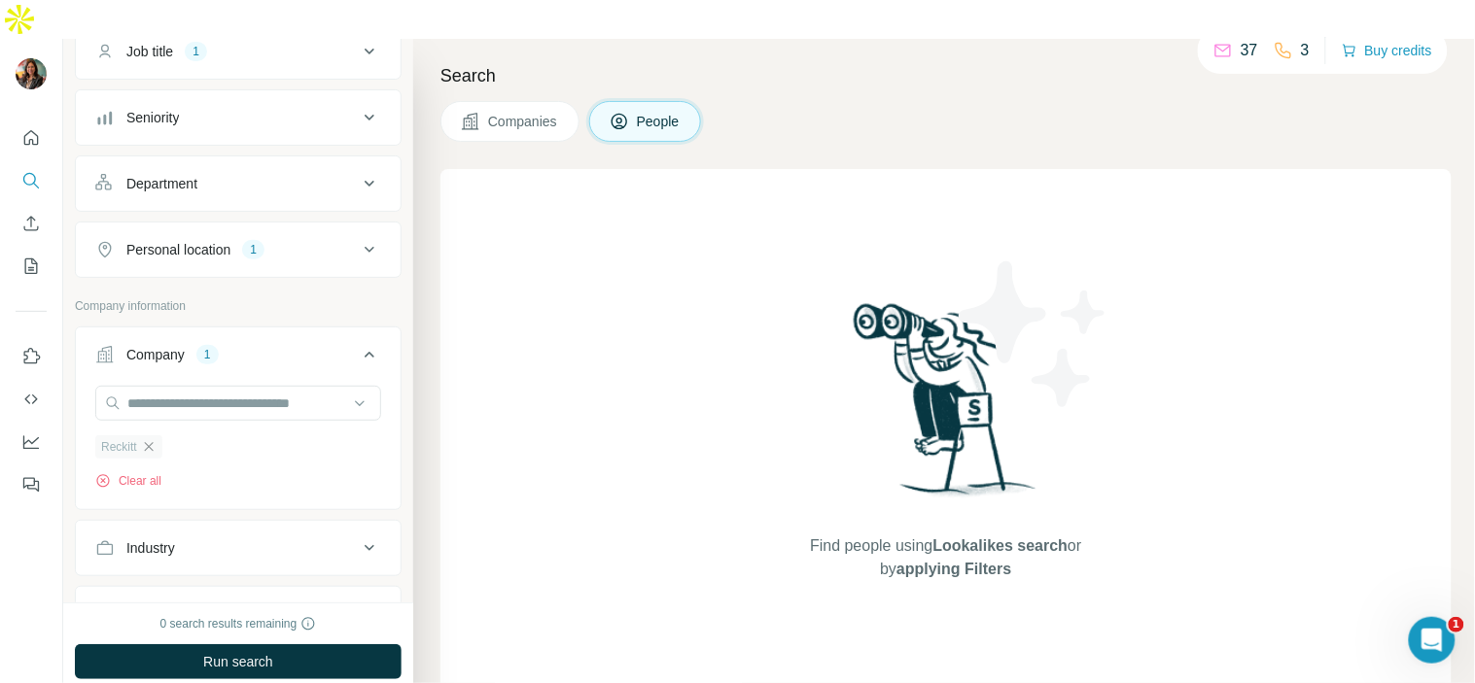
click at [156, 439] on icon "button" at bounding box center [149, 447] width 16 height 16
click at [192, 386] on input "text" at bounding box center [238, 403] width 286 height 35
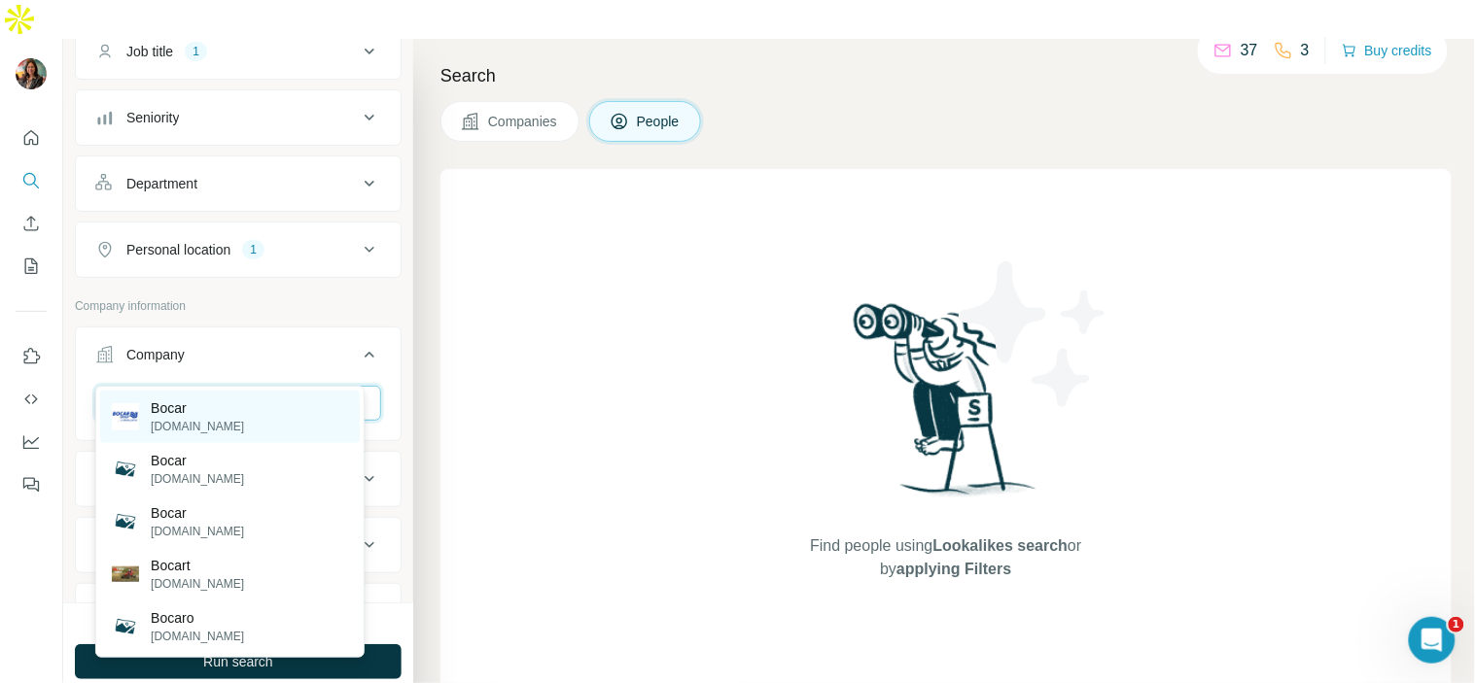
type input "*****"
click at [292, 404] on div "Bocar bocar.com" at bounding box center [230, 417] width 260 height 53
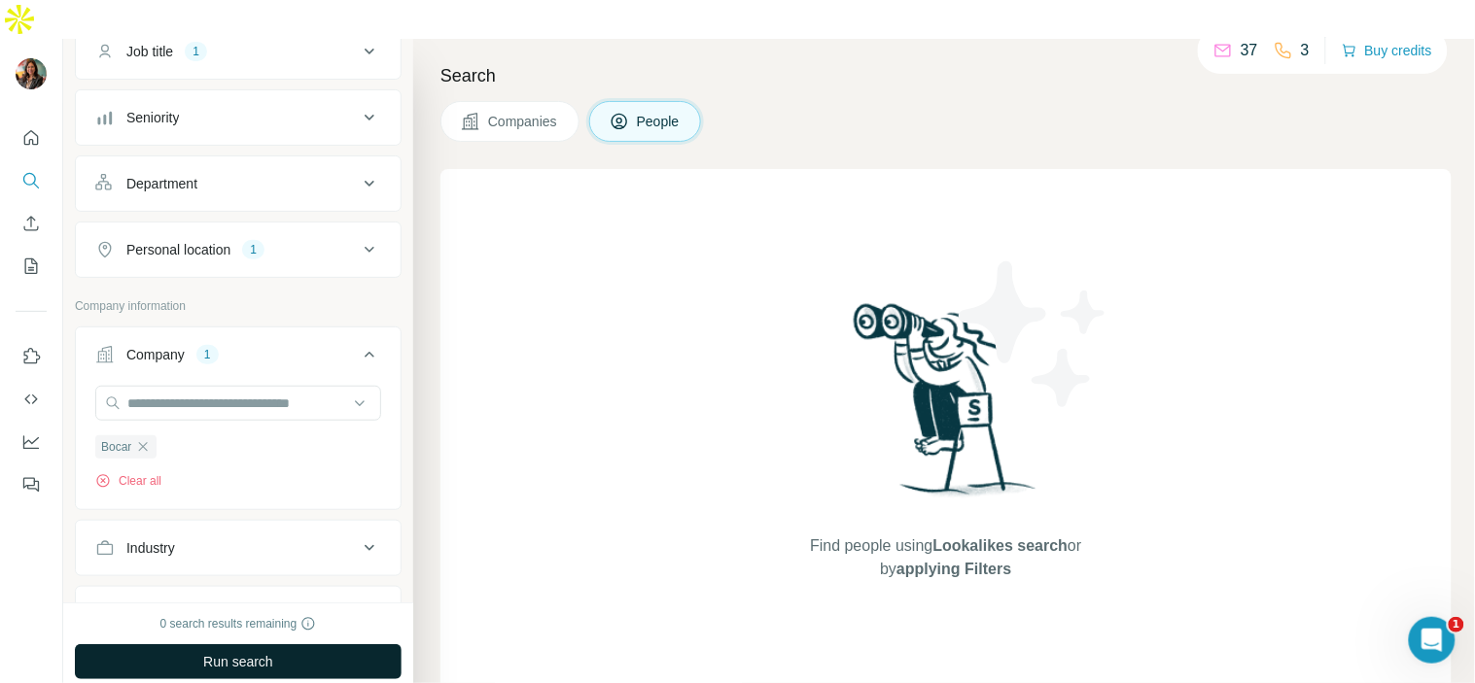
click at [264, 645] on button "Run search" at bounding box center [238, 662] width 327 height 35
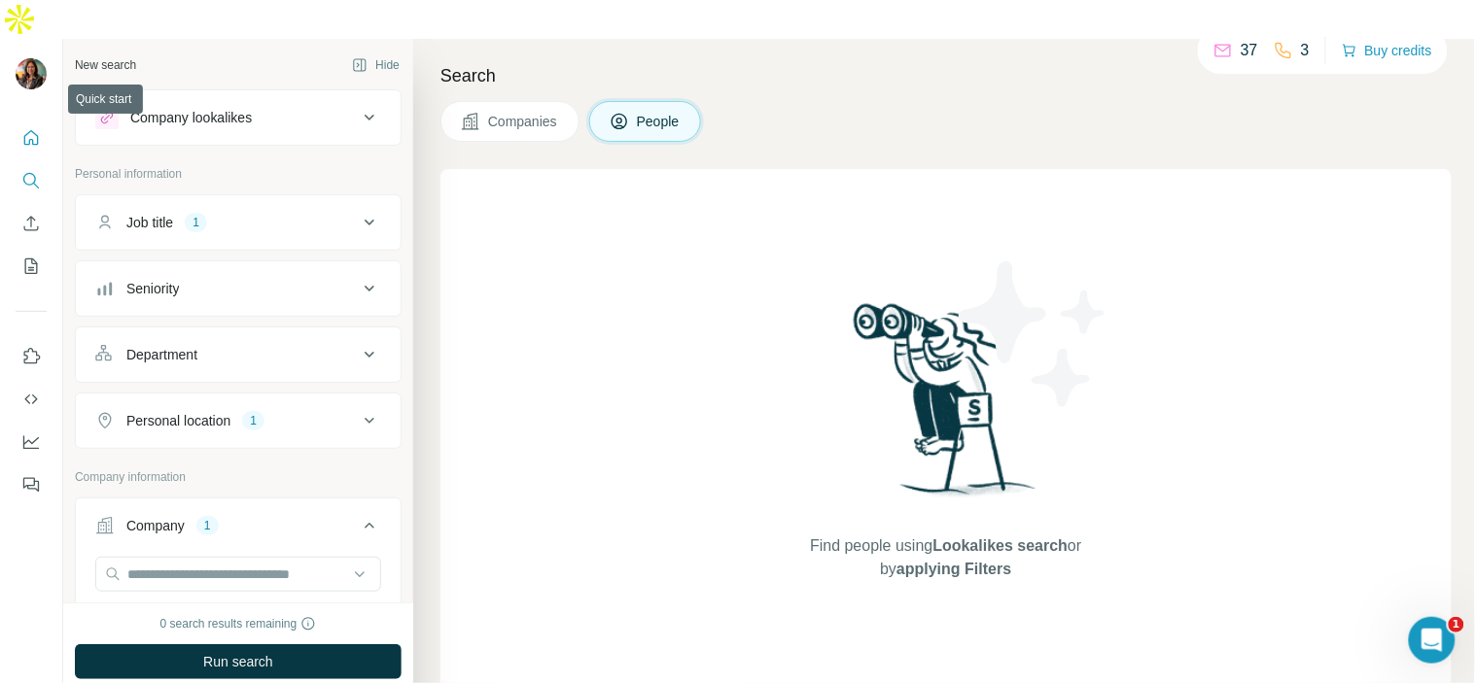
click at [42, 121] on button "Quick start" at bounding box center [31, 138] width 31 height 35
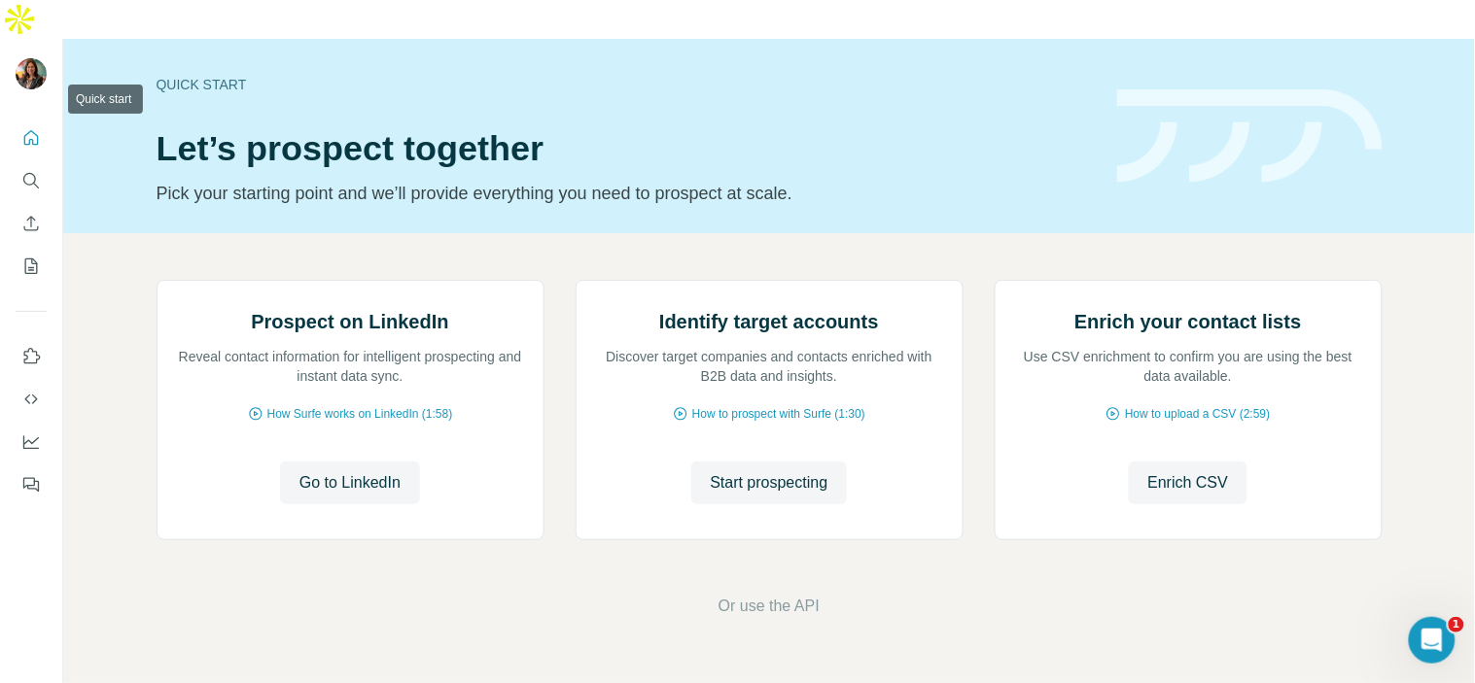
click at [41, 121] on button "Quick start" at bounding box center [31, 138] width 31 height 35
click at [11, 120] on div at bounding box center [31, 306] width 62 height 394
click at [29, 171] on icon "Search" at bounding box center [30, 180] width 19 height 19
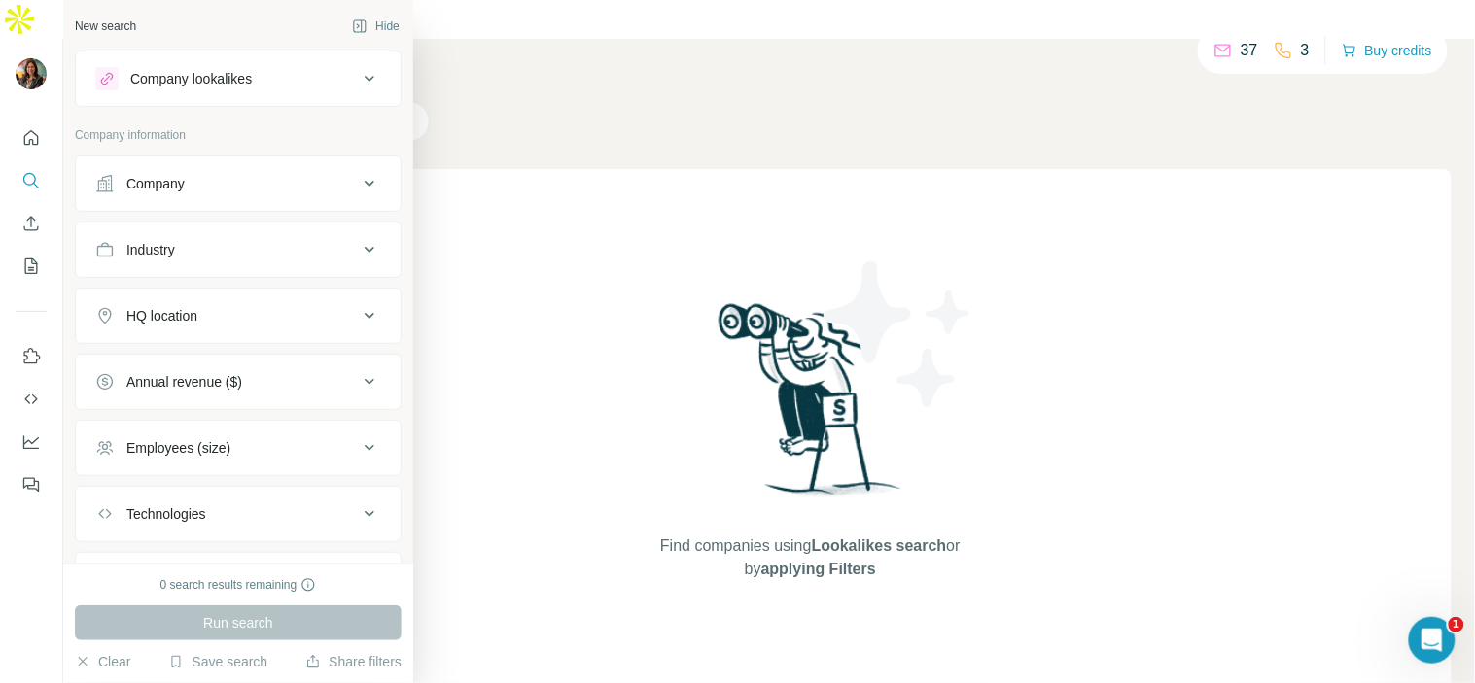
click at [212, 189] on div "Company" at bounding box center [226, 183] width 263 height 19
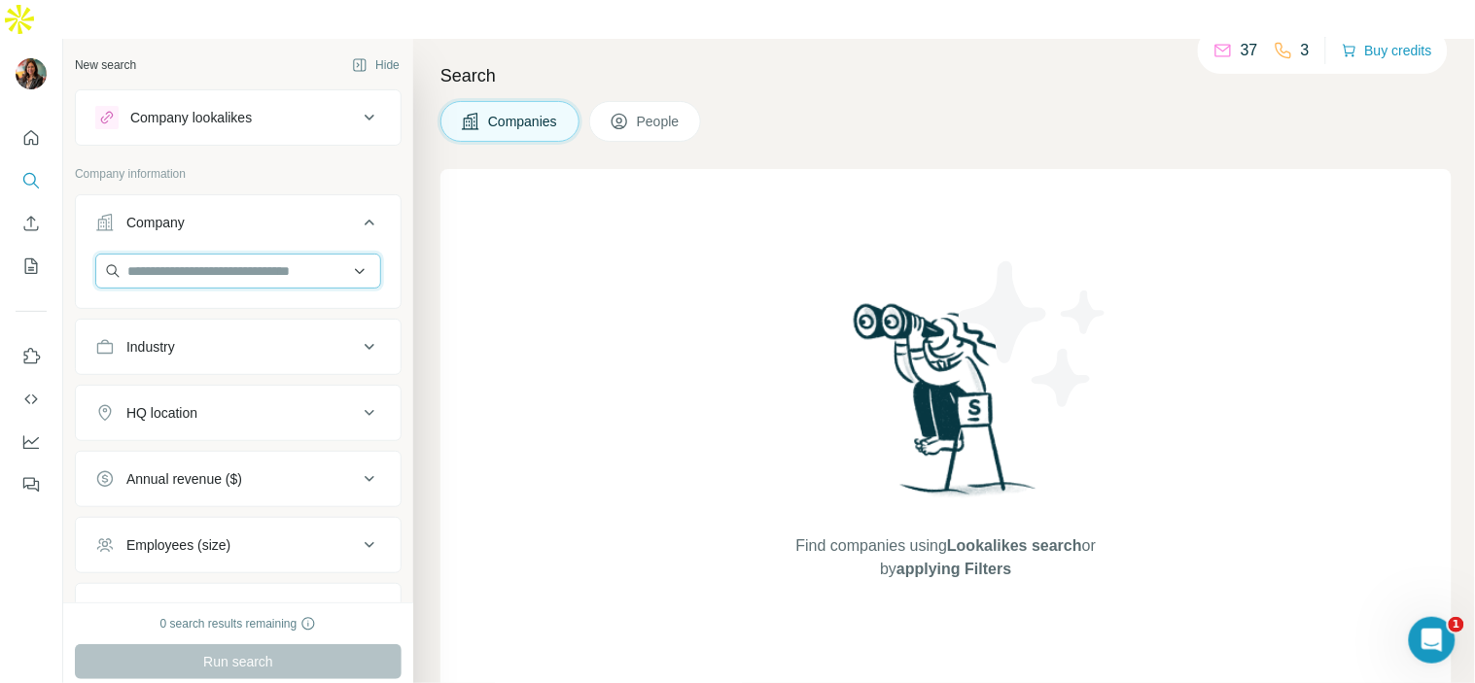
click at [227, 254] on input "text" at bounding box center [238, 271] width 286 height 35
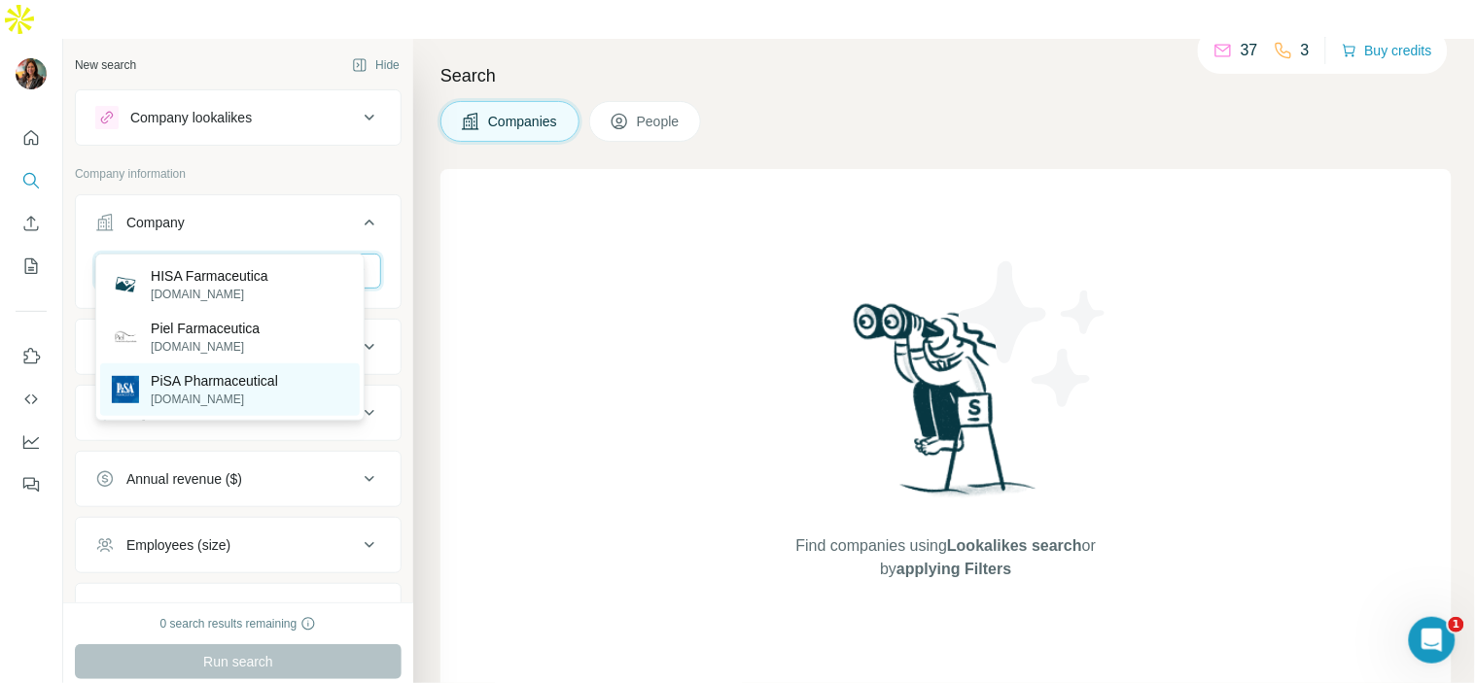
type input "**********"
click at [228, 400] on p "pisa.com.mx" at bounding box center [214, 400] width 127 height 18
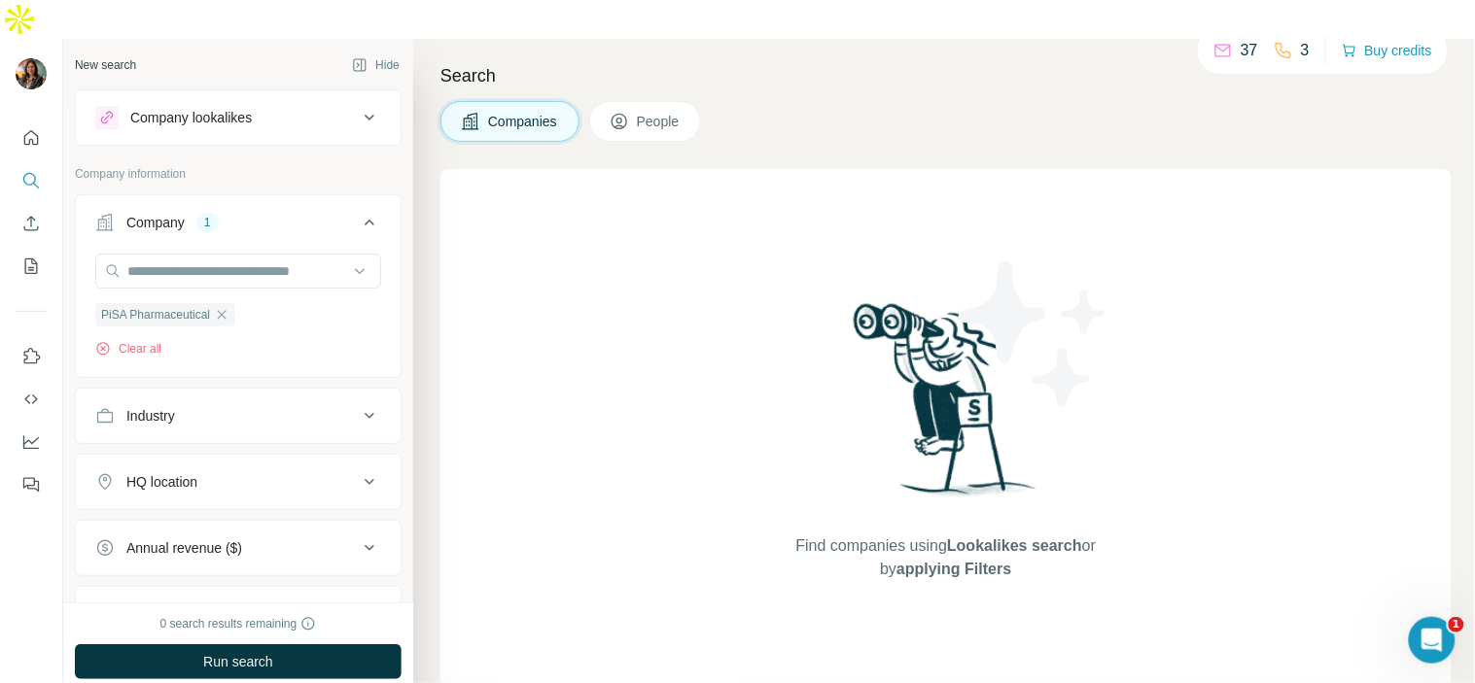
drag, startPoint x: 228, startPoint y: 400, endPoint x: 208, endPoint y: 557, distance: 158.7
click at [208, 557] on ul "Company 1 PiSA Pharmaceutical Clear all Industry HQ location Annual revenue ($)…" at bounding box center [238, 484] width 327 height 580
drag, startPoint x: 396, startPoint y: 344, endPoint x: 396, endPoint y: 367, distance: 22.4
click at [396, 367] on div "New search Hide Company lookalikes Company information Company 1 PiSA Pharmaceu…" at bounding box center [238, 321] width 350 height 564
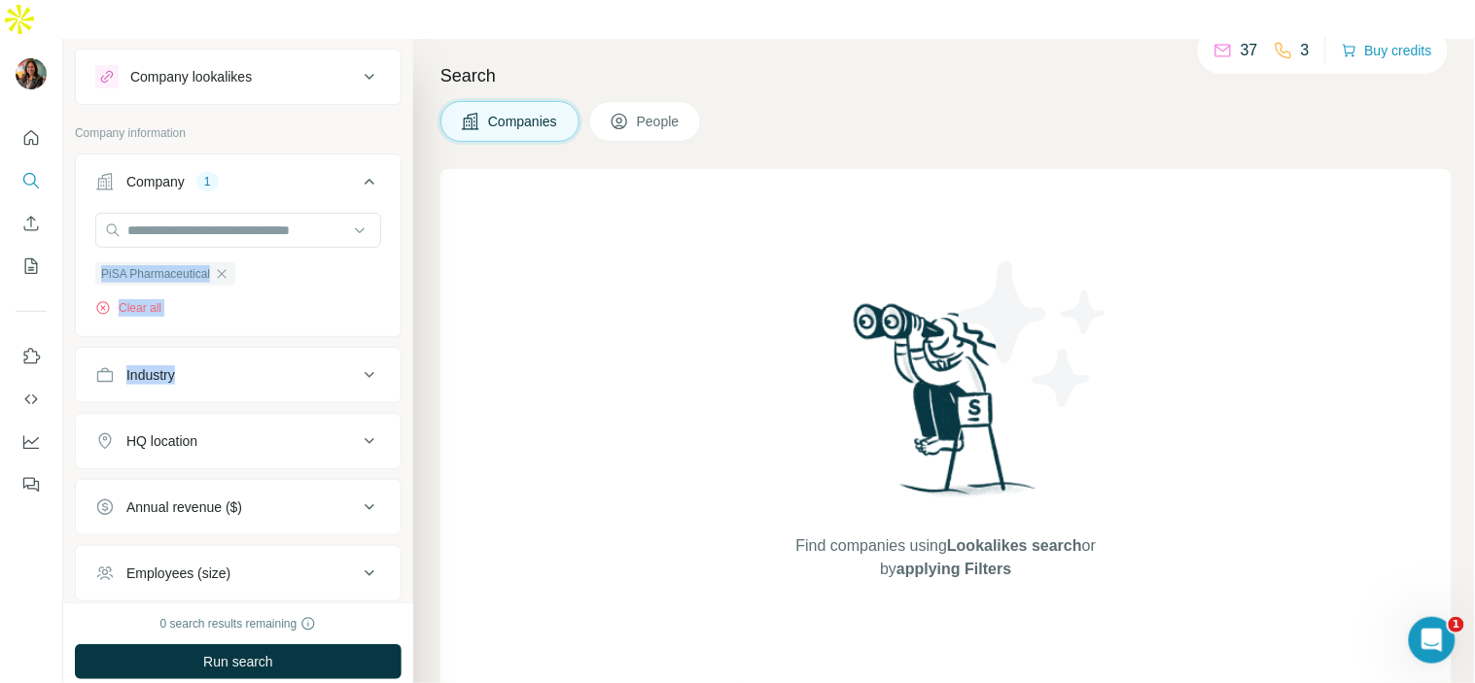
scroll to position [42, 0]
click at [449, 424] on div "Find companies using Lookalikes search or by applying Filters" at bounding box center [945, 440] width 1011 height 542
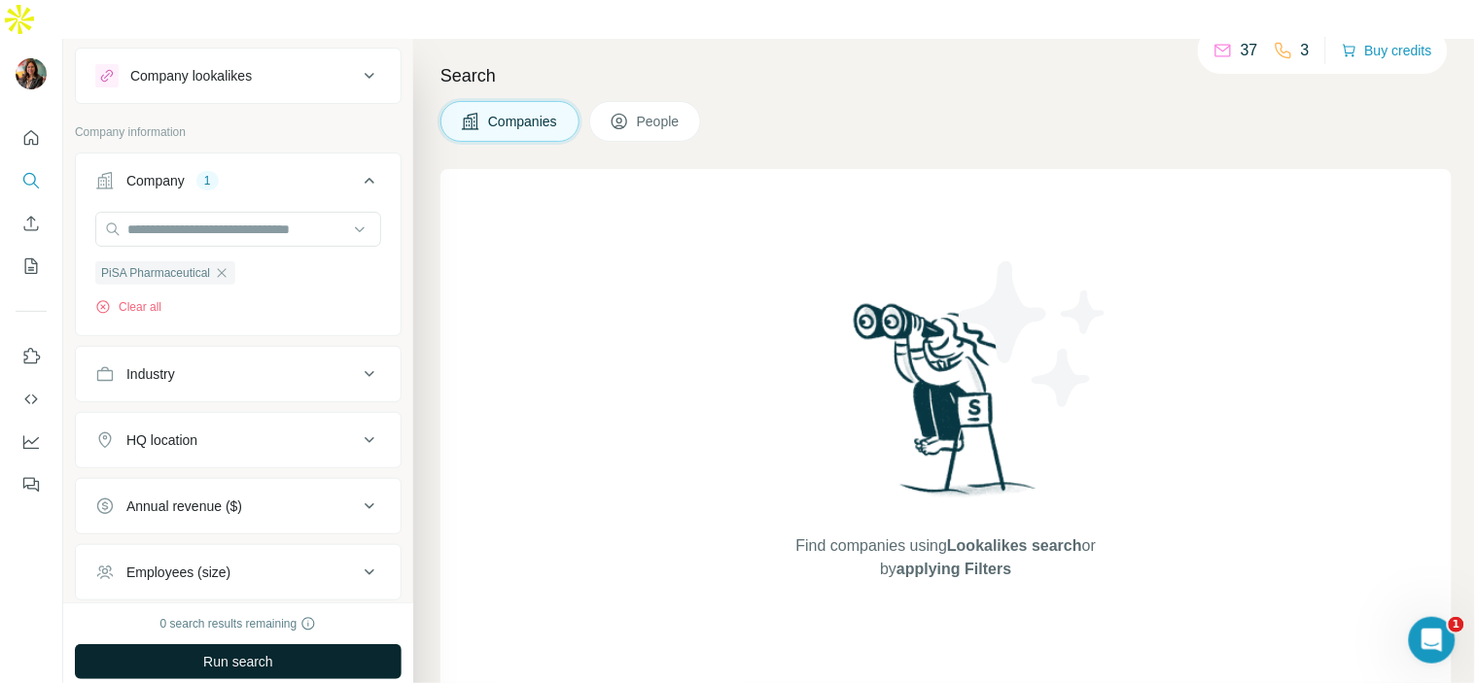
click at [283, 645] on button "Run search" at bounding box center [238, 662] width 327 height 35
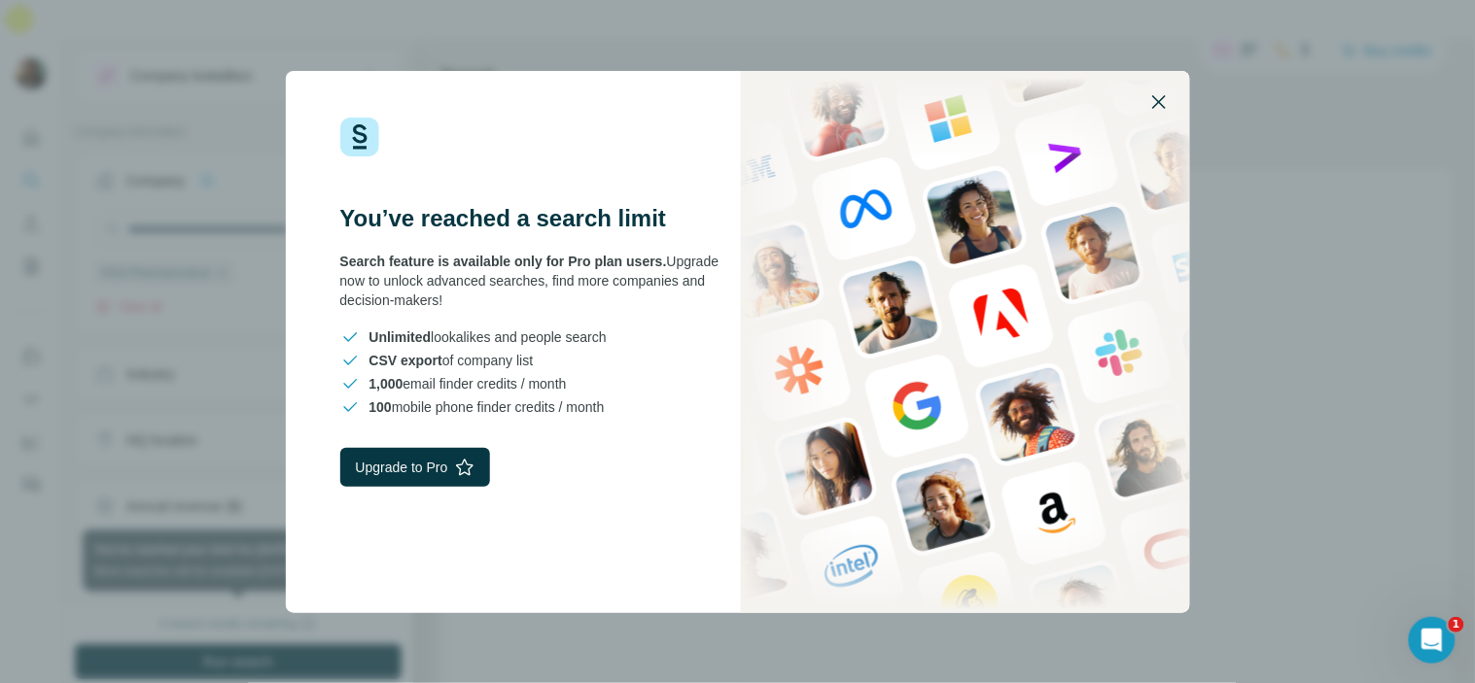
click at [1159, 95] on icon "button" at bounding box center [1158, 101] width 23 height 23
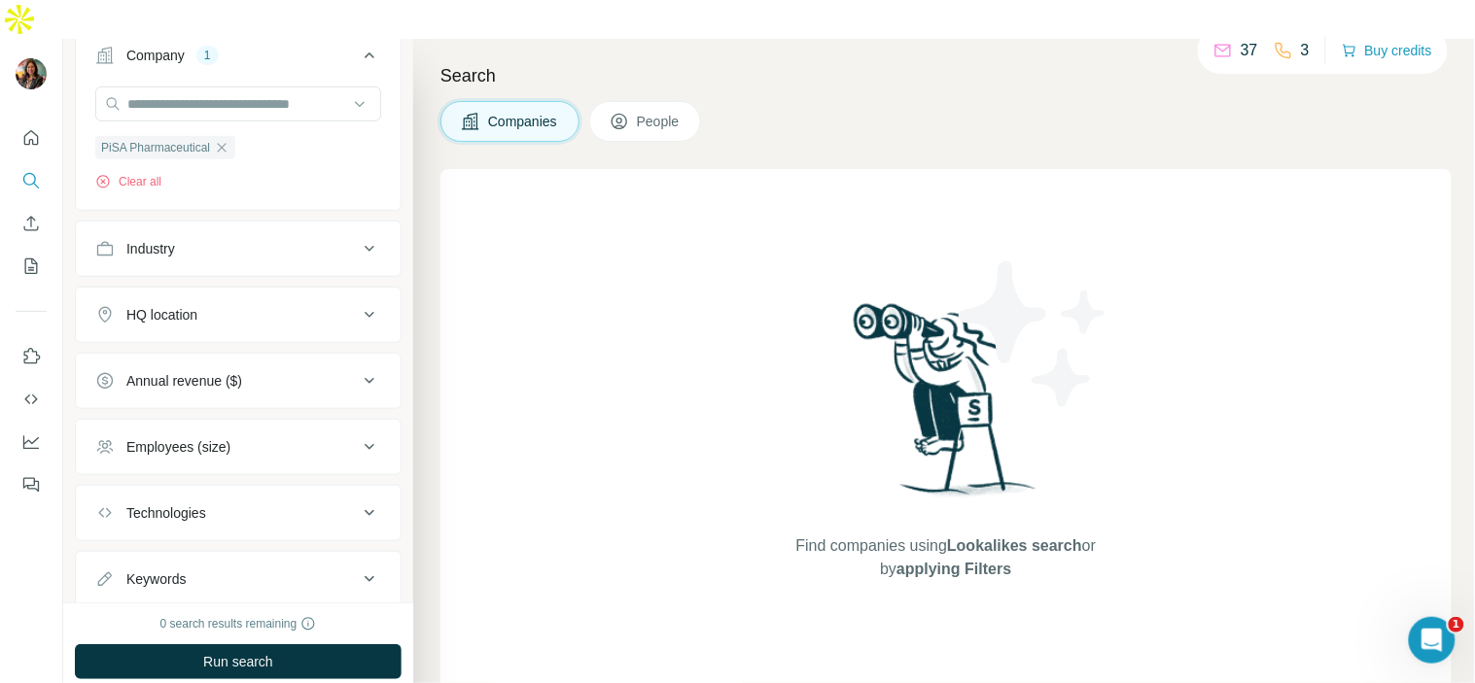
scroll to position [0, 0]
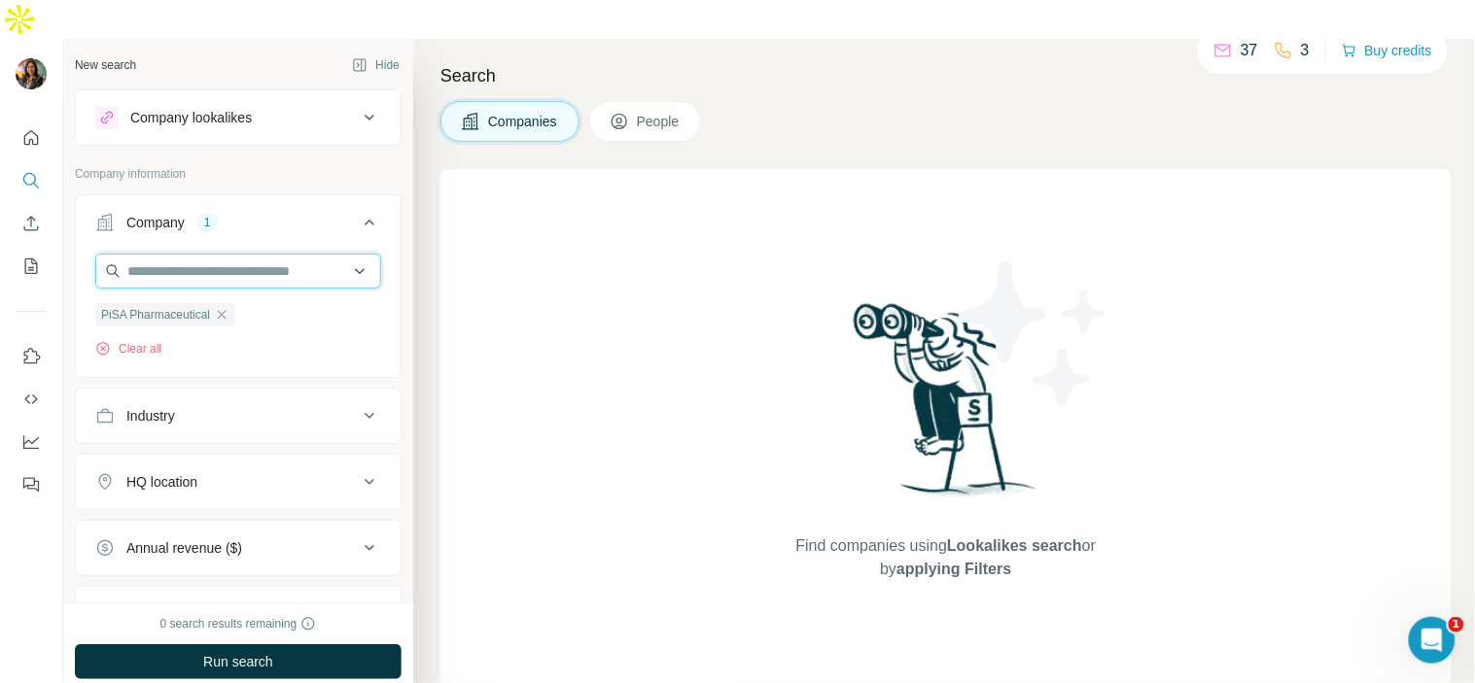
click at [239, 254] on input "text" at bounding box center [238, 271] width 286 height 35
type input "**********"
click at [240, 275] on p "PiSA Pharmaceutical" at bounding box center [214, 275] width 127 height 19
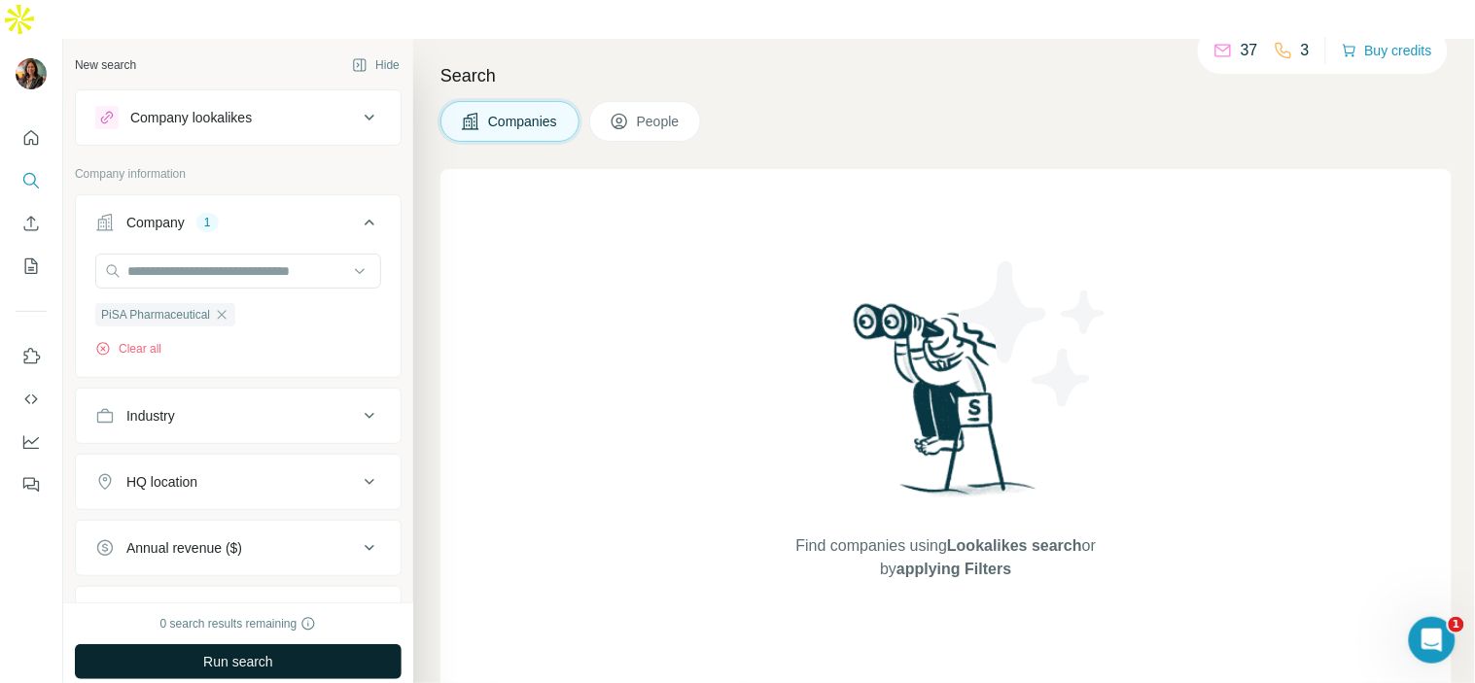
click at [264, 645] on button "Run search" at bounding box center [238, 662] width 327 height 35
